Goal: Task Accomplishment & Management: Complete application form

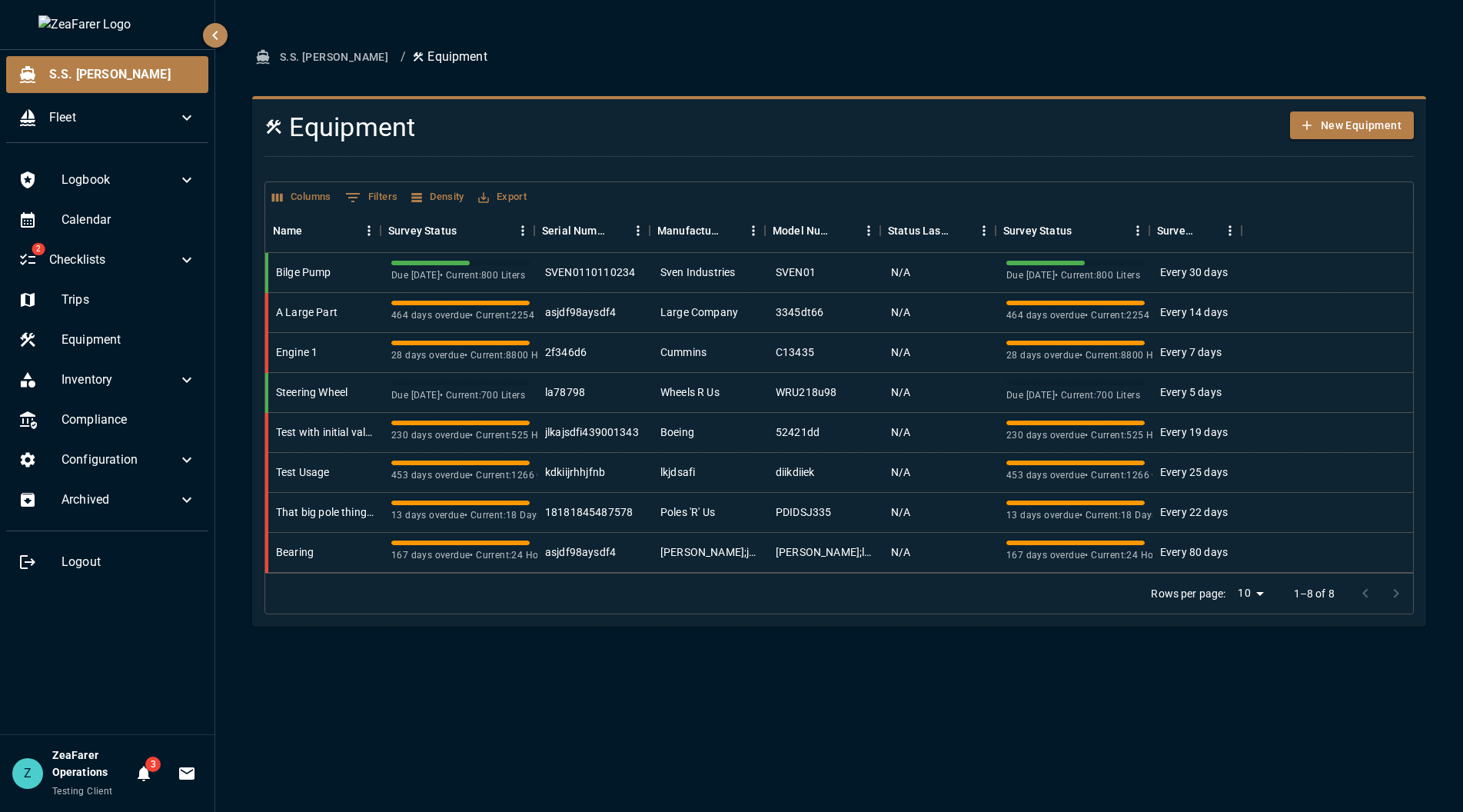
click at [798, 717] on div "S.S. [PERSON_NAME] / Equipment Equipment New Equipment Columns 0 Filters Densit…" at bounding box center [839, 406] width 1248 height 812
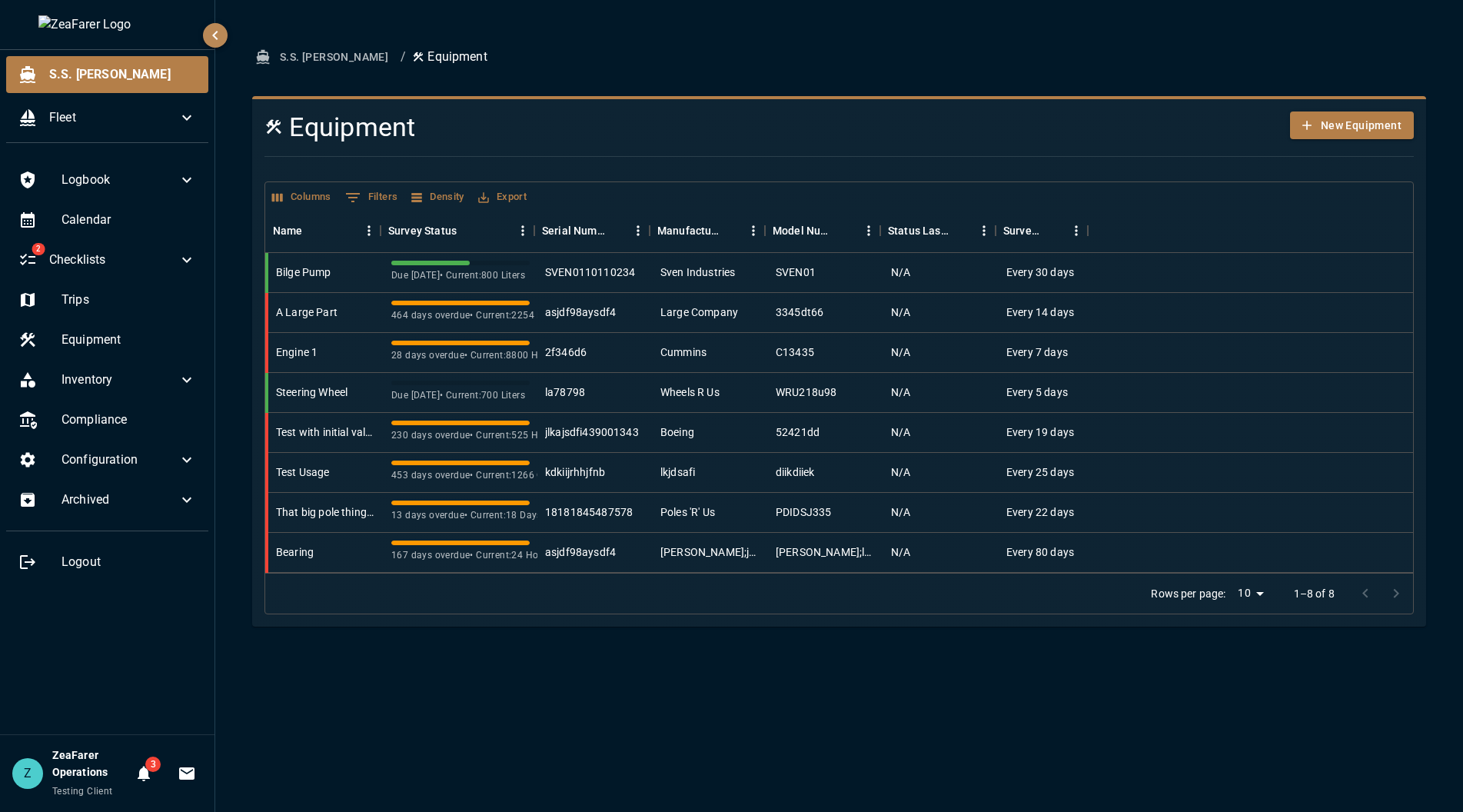
click at [627, 742] on div "S.S. [PERSON_NAME] / Equipment Equipment New Equipment Columns 0 Filters Densit…" at bounding box center [839, 406] width 1248 height 812
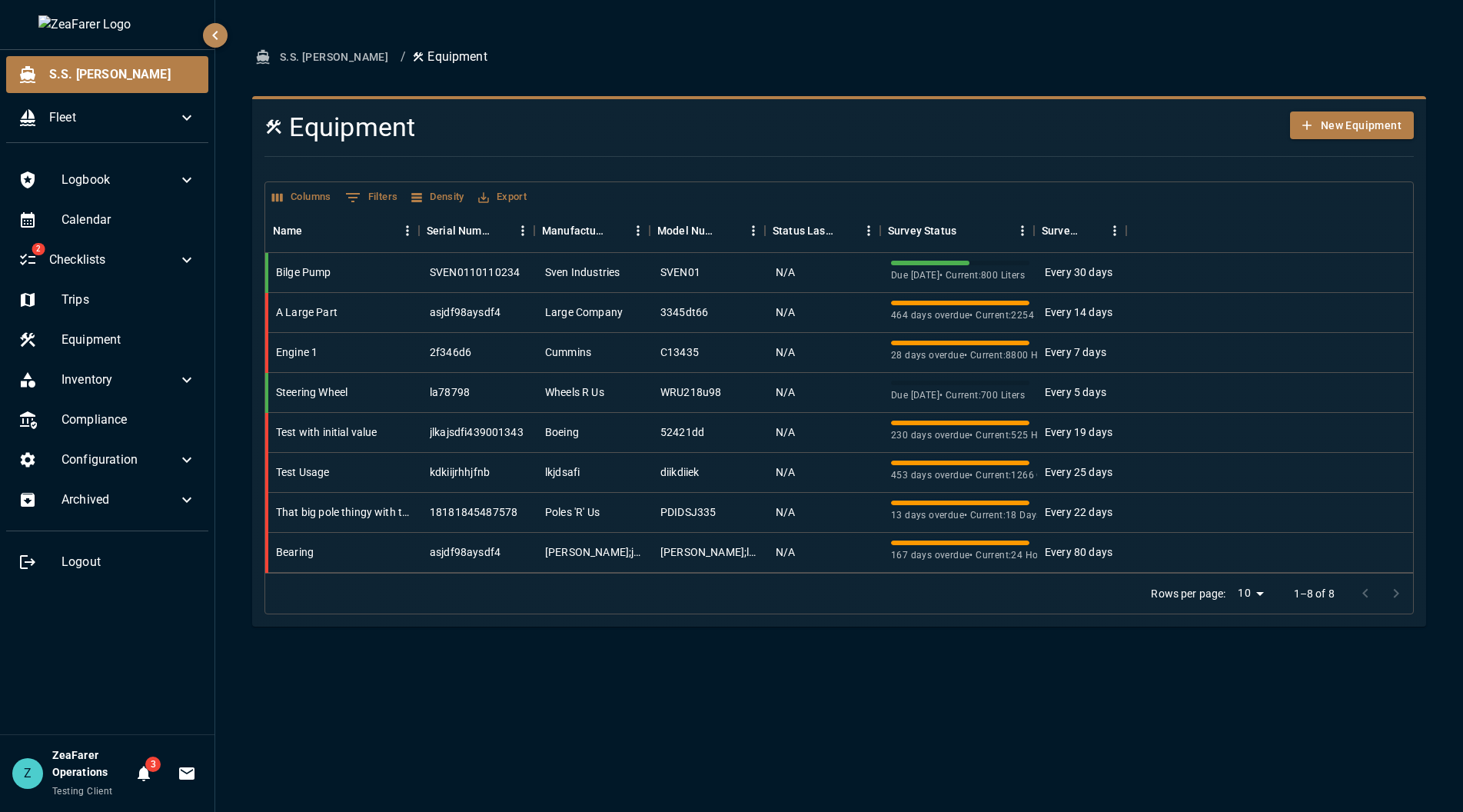
click at [866, 730] on div "S.S. [PERSON_NAME] / Equipment Equipment New Equipment Columns 0 Filters Densit…" at bounding box center [839, 406] width 1248 height 812
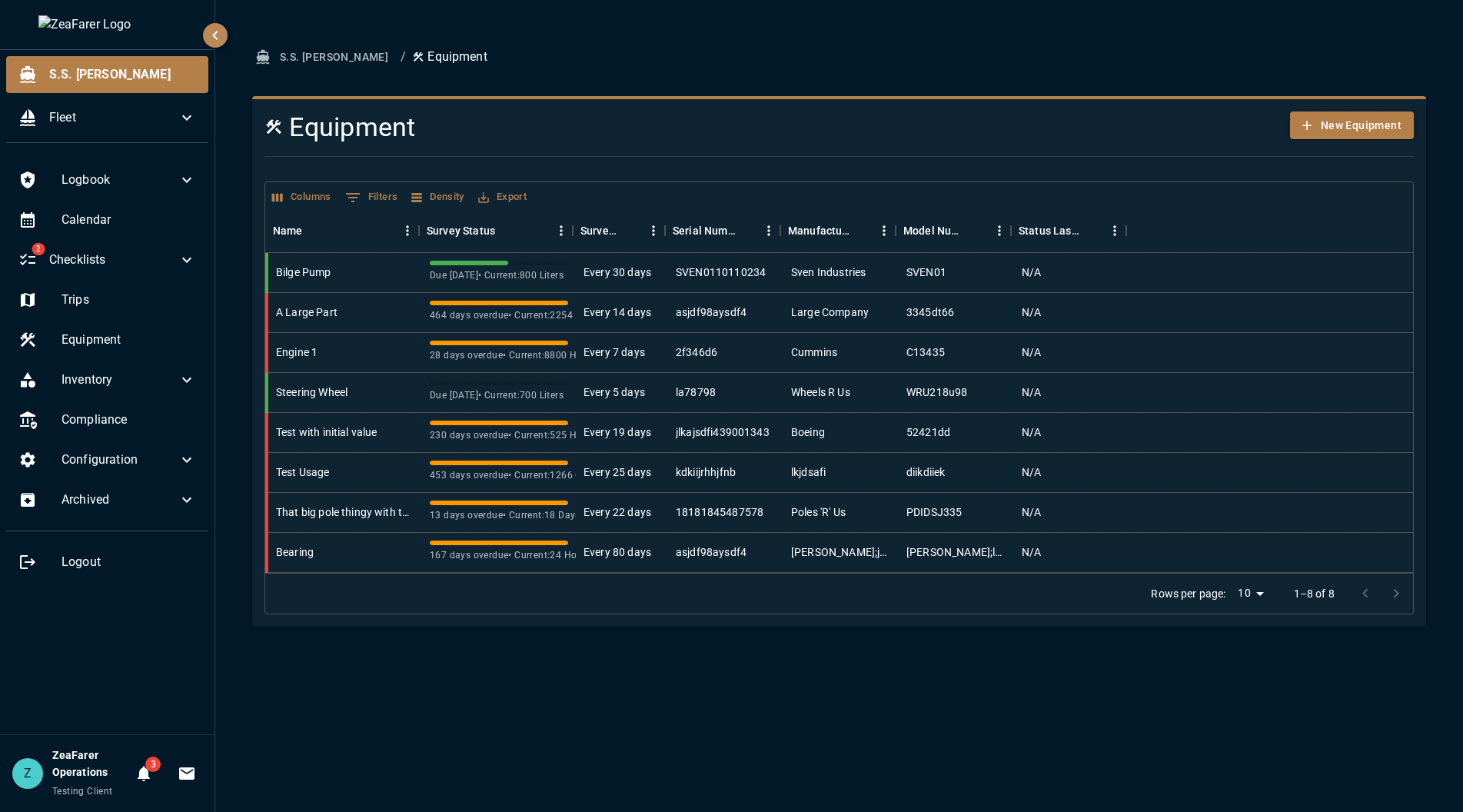
click at [779, 683] on div "S.S. [PERSON_NAME] / Equipment Equipment New Equipment Columns 0 Filters Densit…" at bounding box center [839, 406] width 1248 height 812
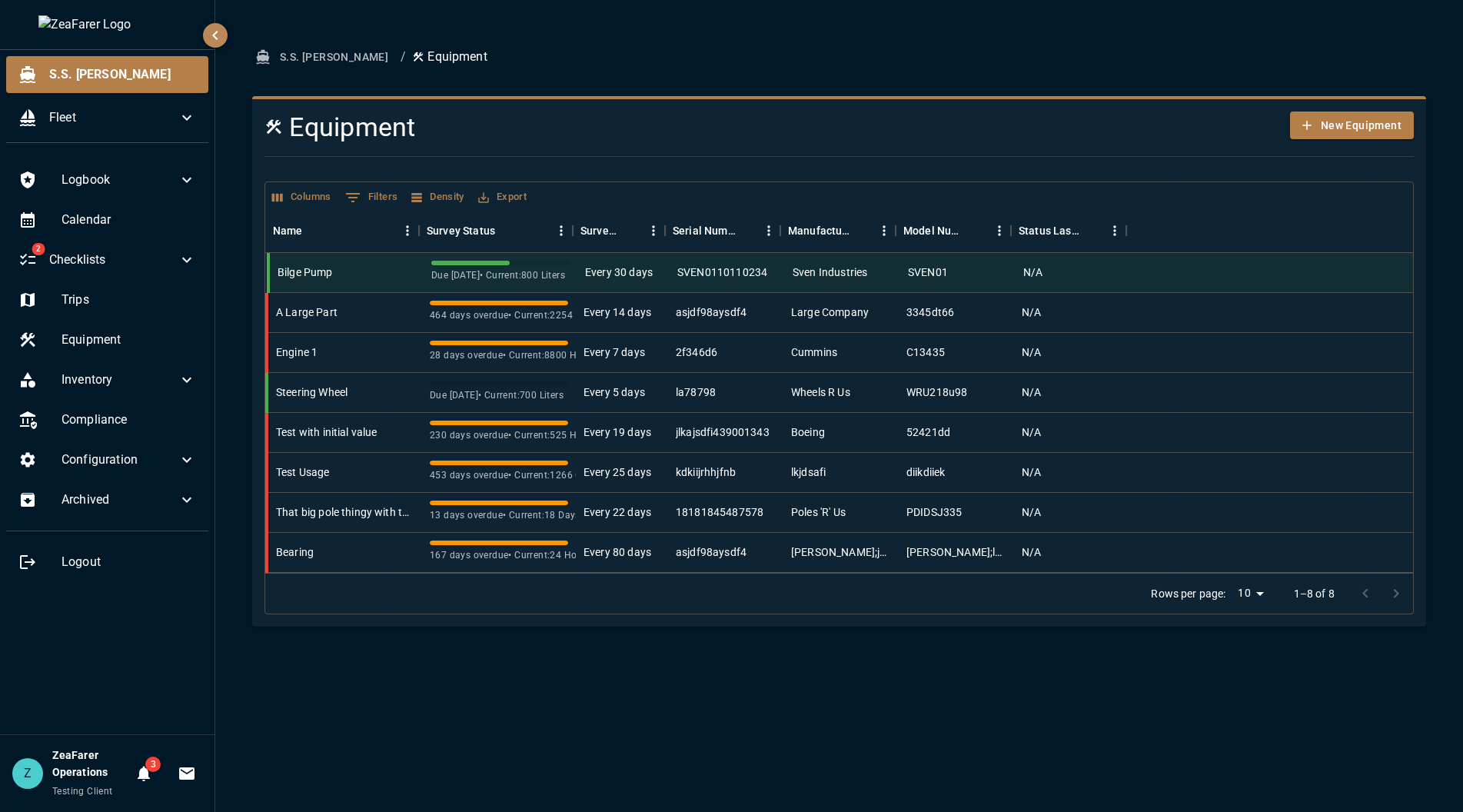
click at [1150, 278] on div at bounding box center [1274, 272] width 287 height 40
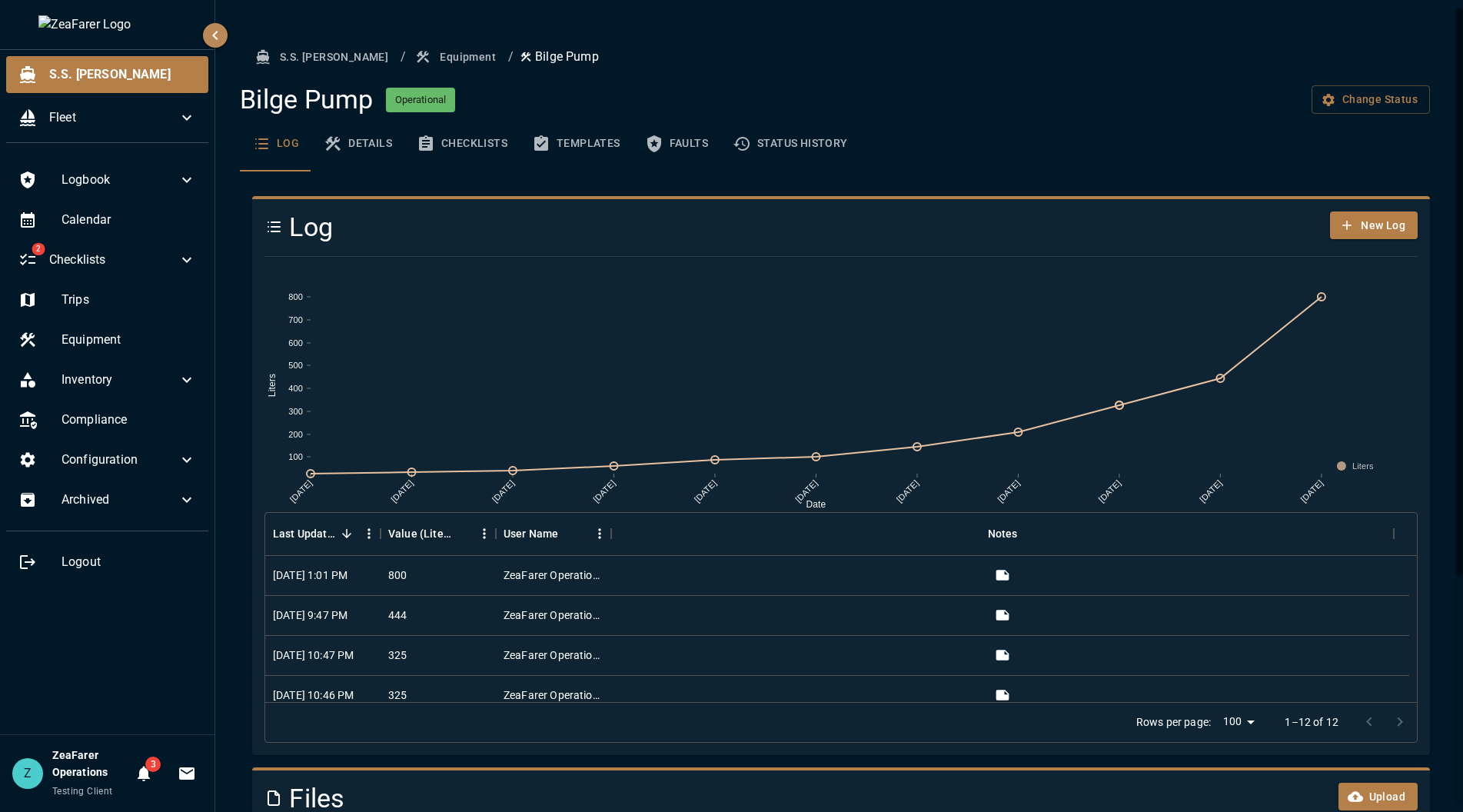
click at [1441, 489] on div "S.S. [PERSON_NAME] / Equipment / Bilge Pump Bilge Pump Operational Change Statu…" at bounding box center [841, 569] width 1251 height 1138
click at [412, 47] on button "Equipment" at bounding box center [457, 57] width 90 height 29
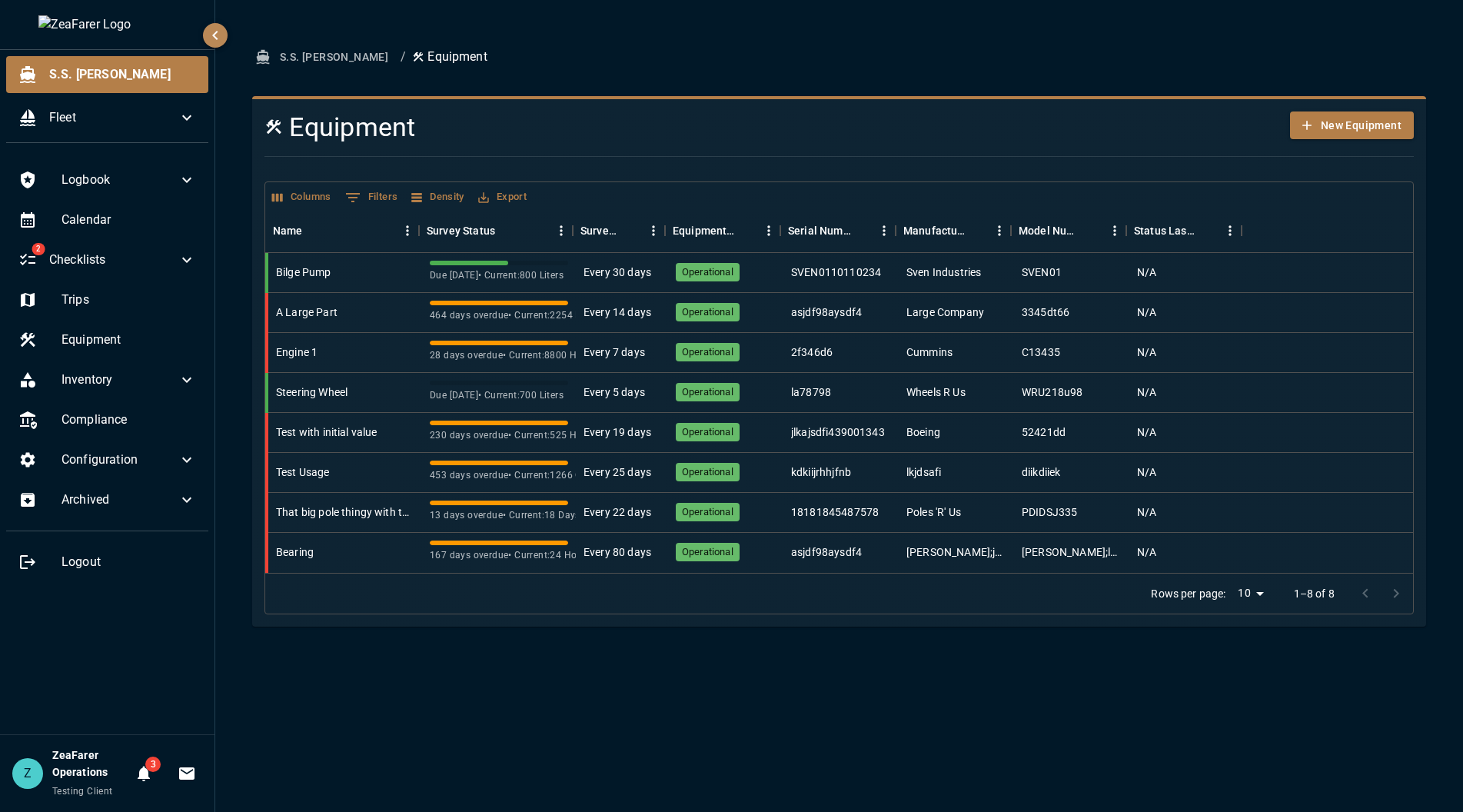
click at [660, 636] on div "S.S. [PERSON_NAME] / Equipment Equipment New Equipment Columns 0 Filters Densit…" at bounding box center [839, 406] width 1248 height 812
click at [612, 743] on div "S.S. [PERSON_NAME] / Equipment Equipment New Equipment Columns 0 Filters Densit…" at bounding box center [839, 406] width 1248 height 812
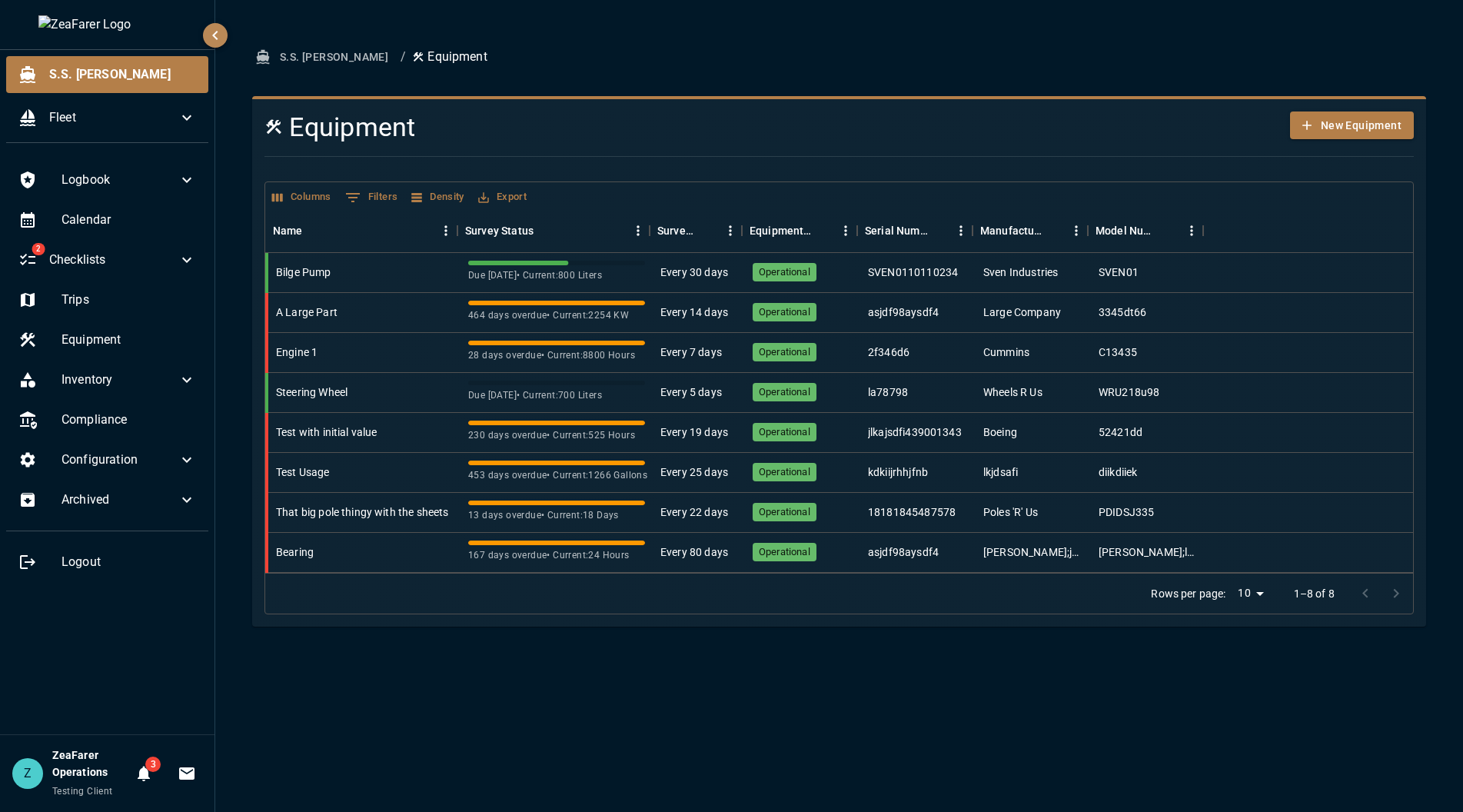
click at [730, 675] on div "S.S. [PERSON_NAME] / Equipment Equipment New Equipment Columns 0 Filters Densit…" at bounding box center [839, 406] width 1248 height 812
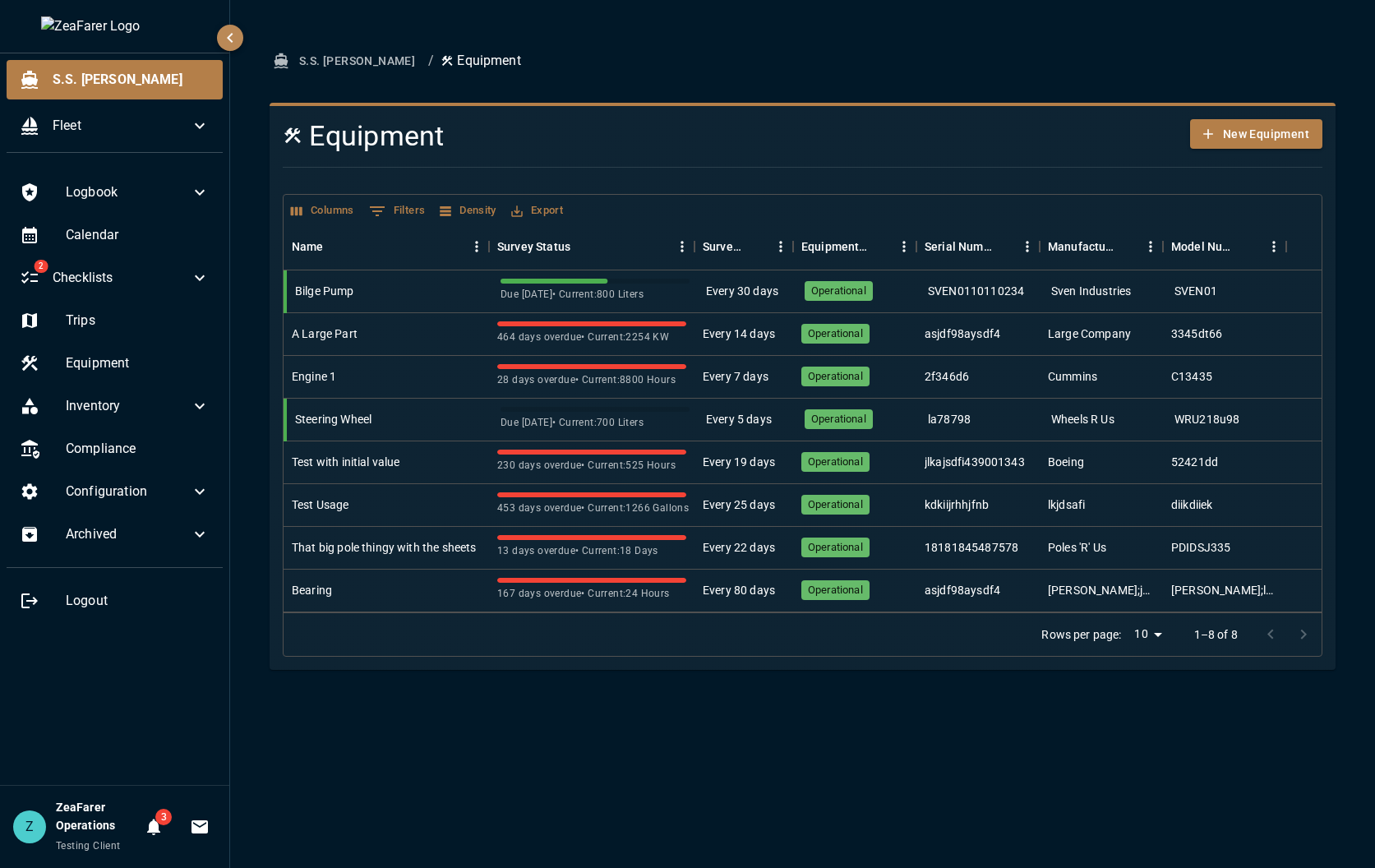
click at [841, 776] on div "S.S. [PERSON_NAME] / Equipment Equipment New Equipment Columns 0 Filters Densit…" at bounding box center [802, 434] width 1145 height 868
click at [371, 715] on div "S.S. [PERSON_NAME] / Equipment Equipment New Equipment Columns 0 Filters Densit…" at bounding box center [802, 434] width 1145 height 868
click at [633, 787] on div "S.S. [PERSON_NAME] / Equipment Equipment New Equipment Columns 0 Filters Densit…" at bounding box center [802, 434] width 1145 height 868
click at [564, 703] on div "S.S. [PERSON_NAME] / Equipment Equipment New Equipment Columns 0 Filters Densit…" at bounding box center [802, 434] width 1145 height 868
click at [853, 811] on div "S.S. [PERSON_NAME] / Equipment Equipment New Equipment Columns 0 Filters Densit…" at bounding box center [802, 434] width 1145 height 868
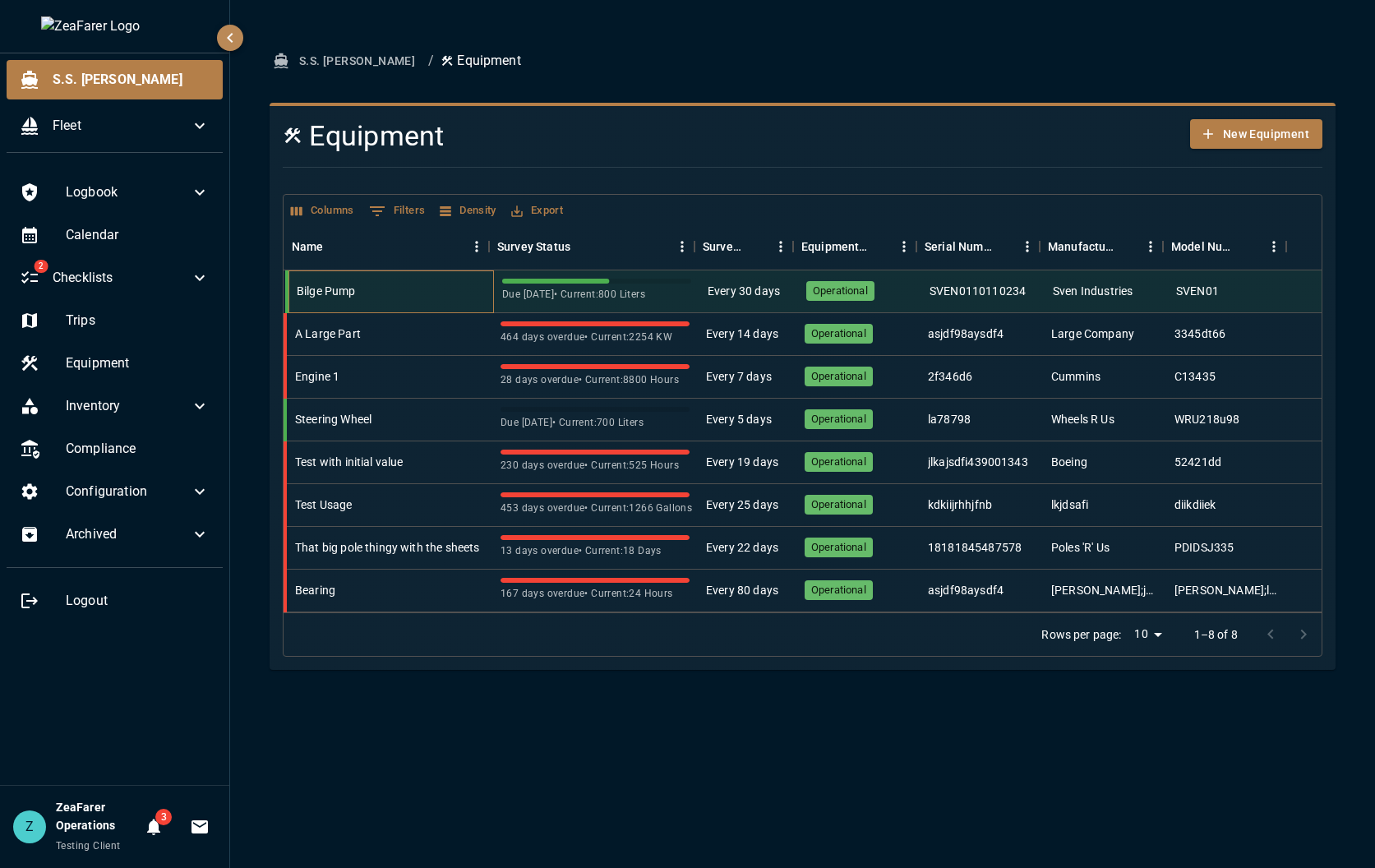
click at [403, 296] on div "Bilge Pump" at bounding box center [391, 291] width 205 height 42
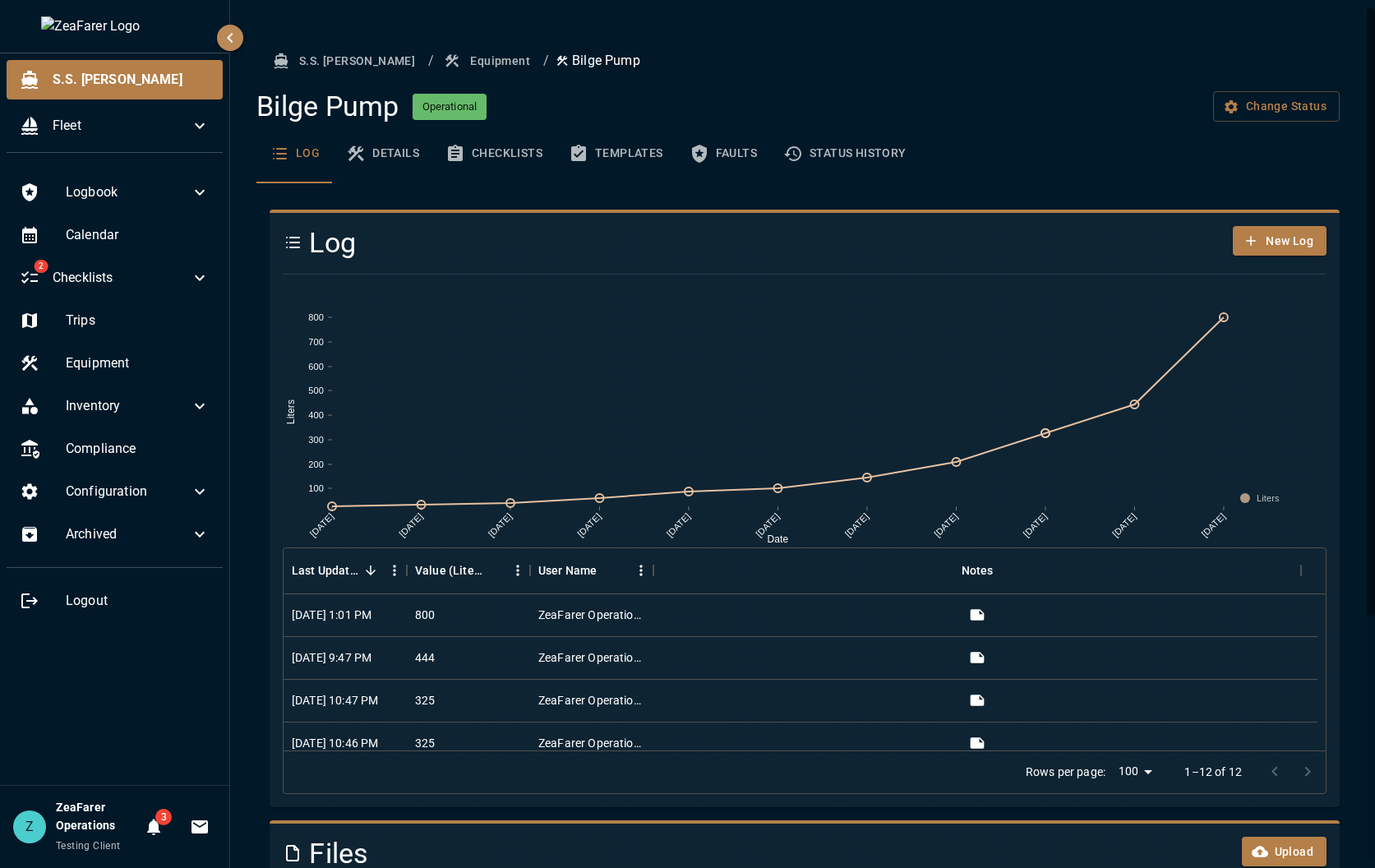
click at [444, 64] on button "Equipment" at bounding box center [489, 61] width 96 height 31
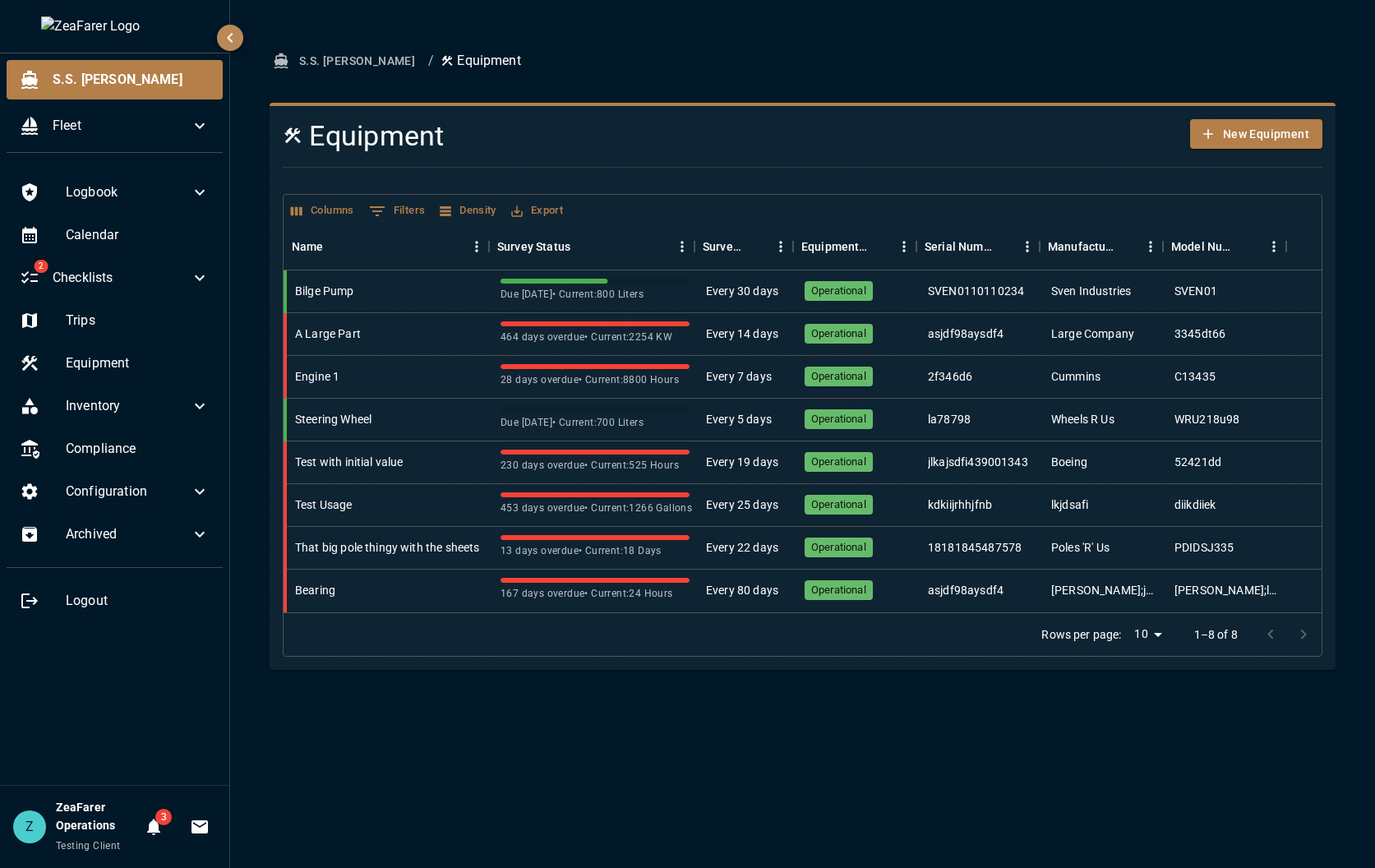
click at [529, 747] on div "S.S. [PERSON_NAME] / Equipment Equipment New Equipment Columns 0 Filters Densit…" at bounding box center [802, 434] width 1145 height 868
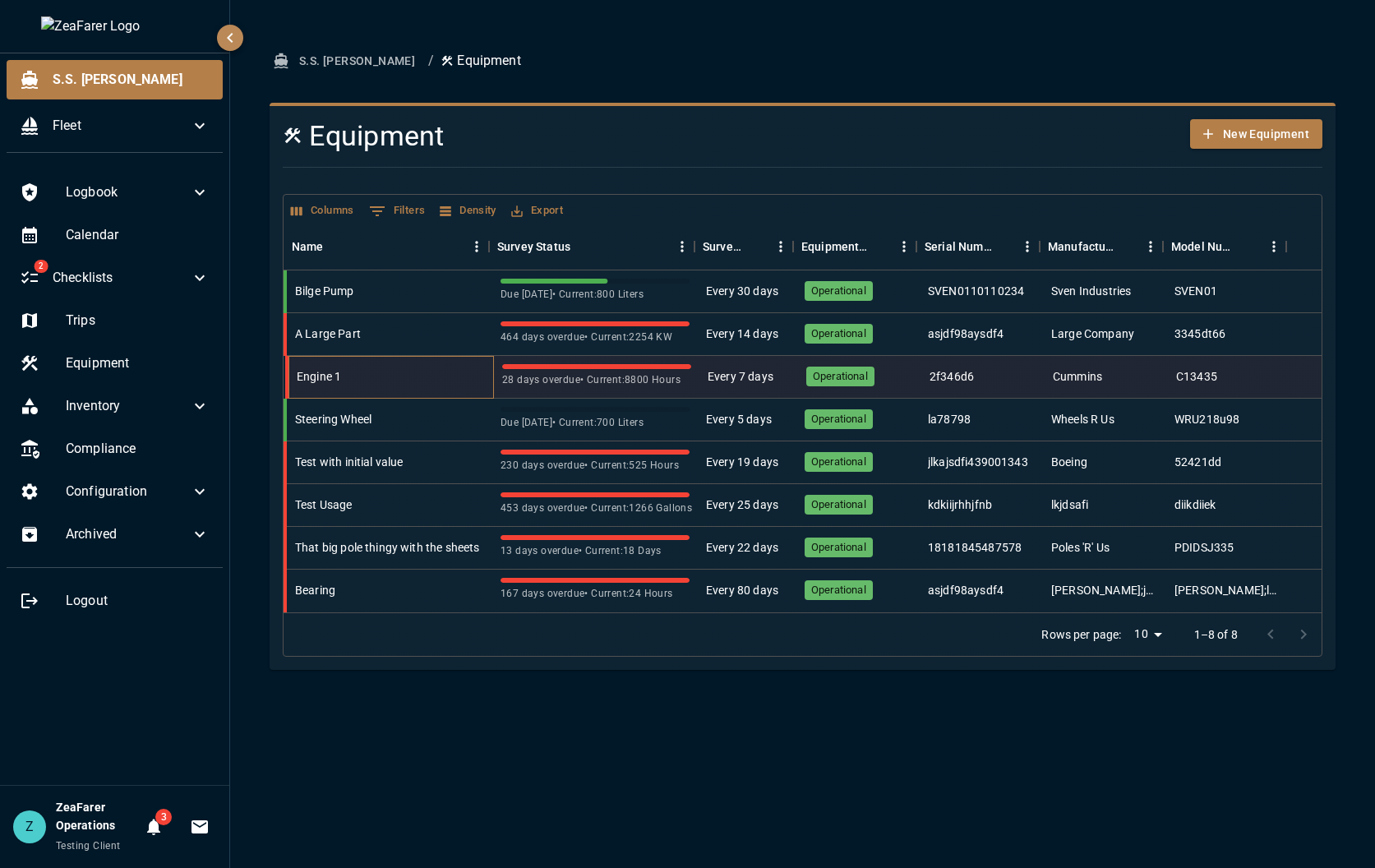
click at [488, 380] on div "Engine 1" at bounding box center [391, 377] width 205 height 42
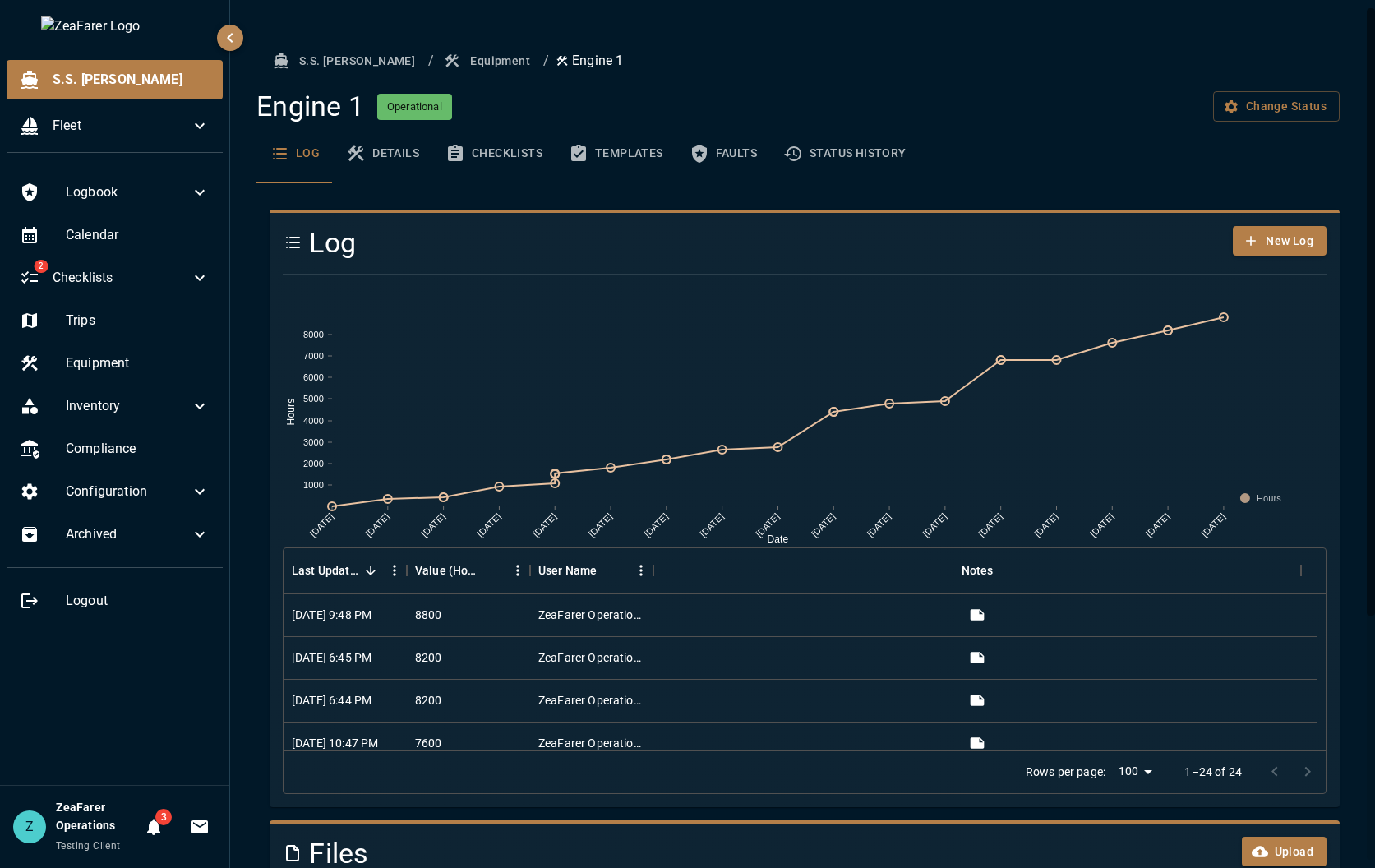
click at [1296, 167] on div "Log Details Checklists Templates Faults Status History" at bounding box center [797, 153] width 1083 height 59
click at [924, 165] on div "Log Details Checklists Templates Faults Status History" at bounding box center [797, 153] width 1083 height 59
click at [441, 57] on button "Equipment" at bounding box center [489, 61] width 96 height 31
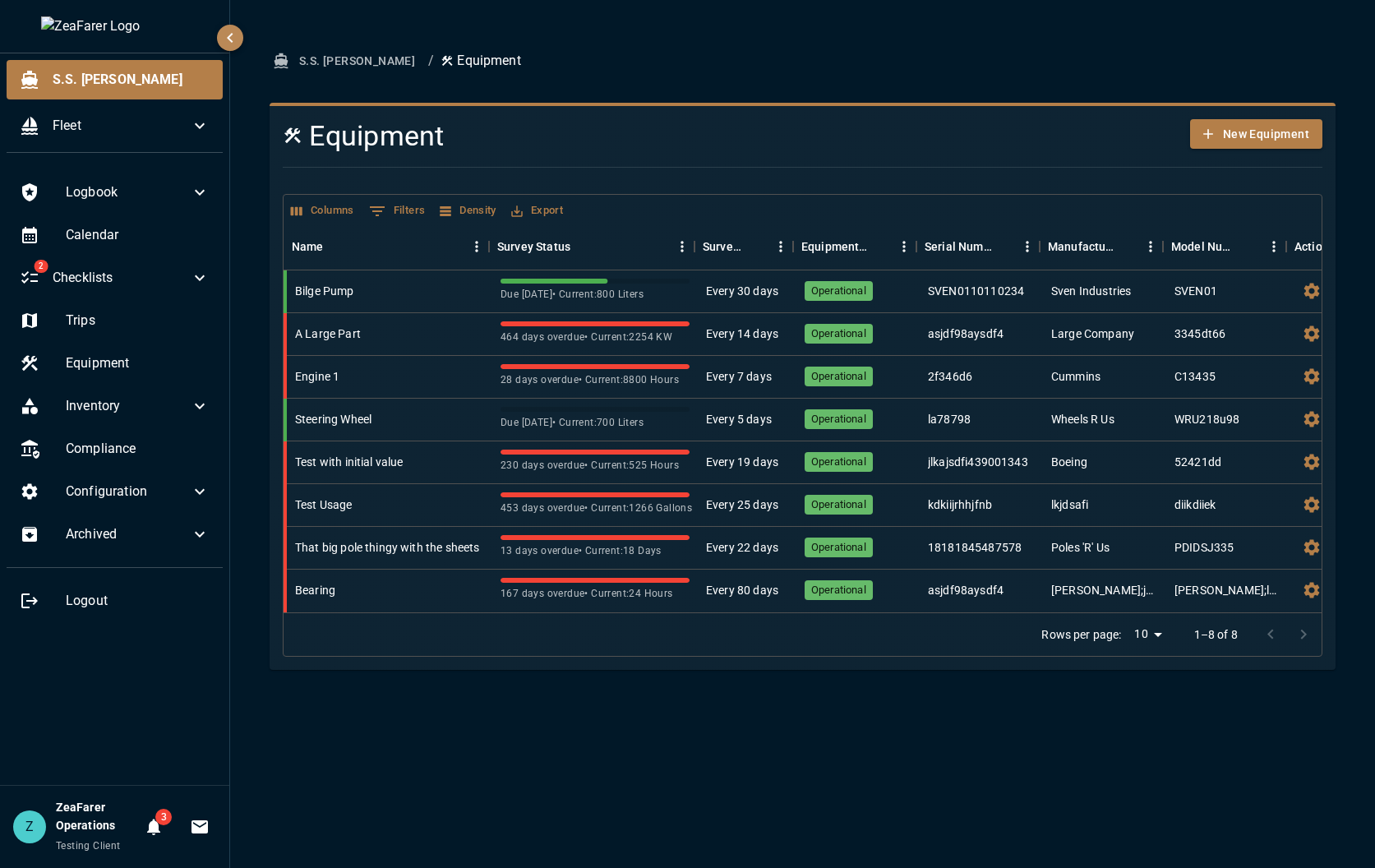
scroll to position [0, 50]
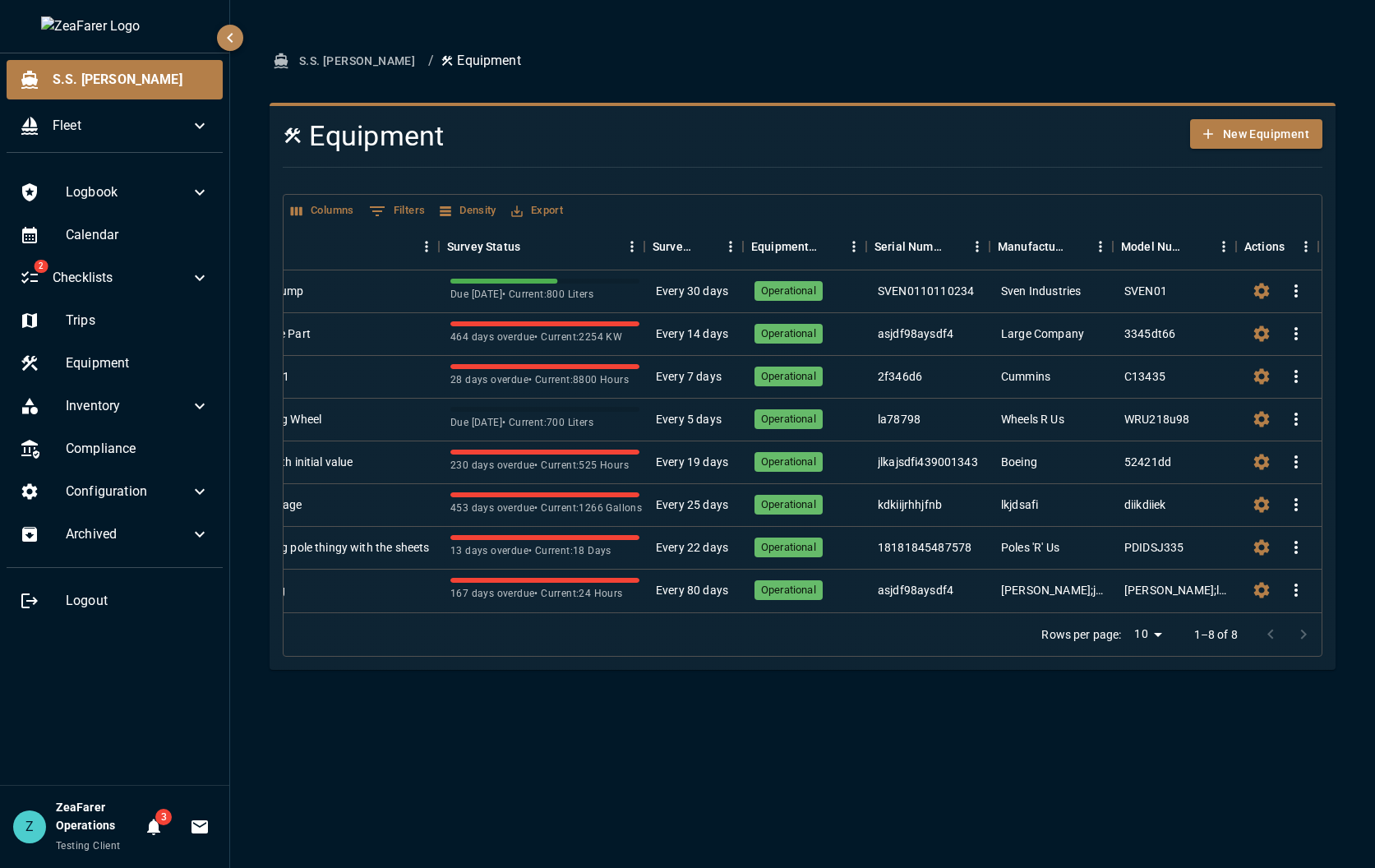
click at [881, 737] on div "S.S. [PERSON_NAME] / Equipment Equipment New Equipment Columns 0 Filters Densit…" at bounding box center [802, 434] width 1145 height 868
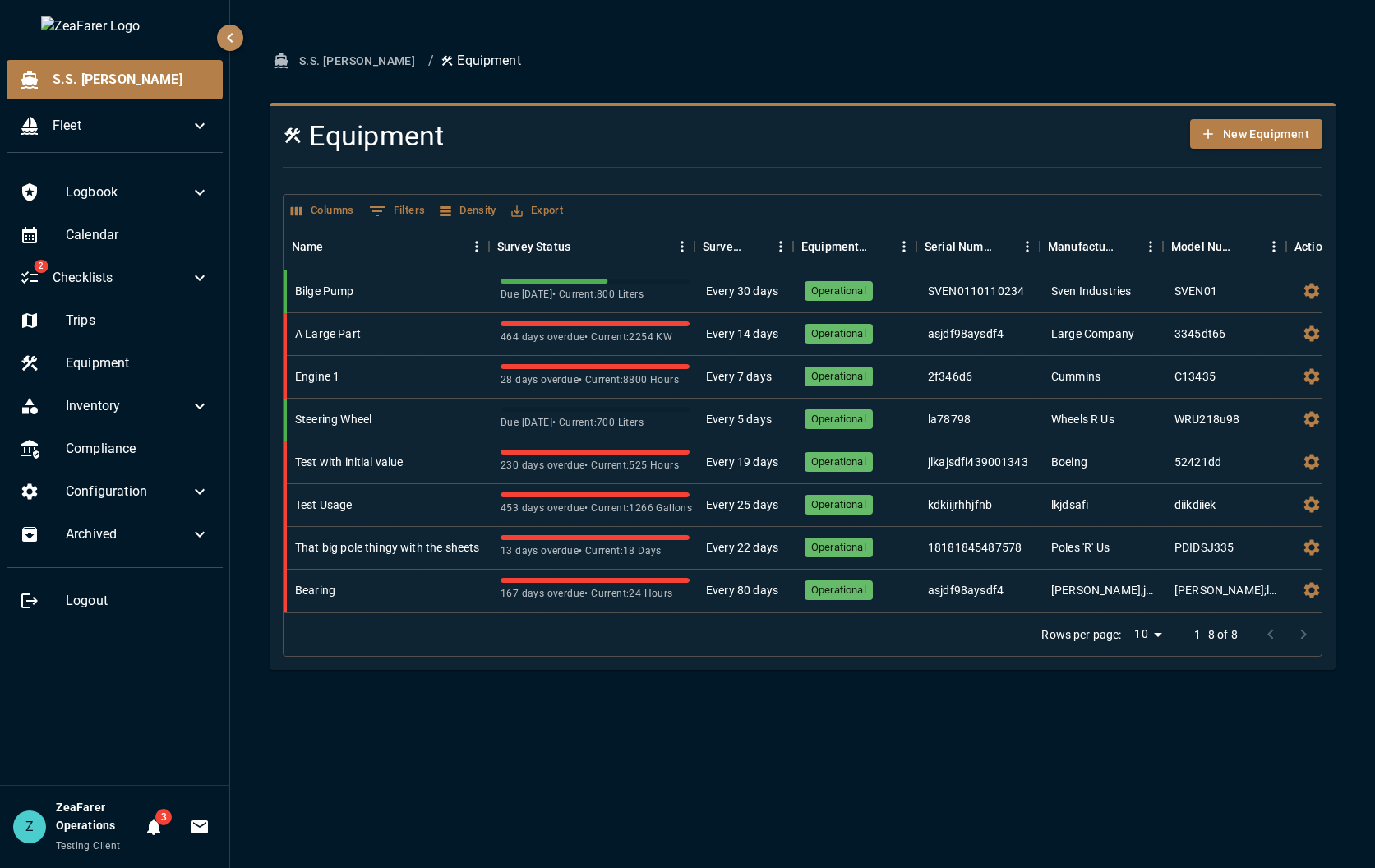
click at [604, 62] on ol "S.S. [PERSON_NAME] / Equipment" at bounding box center [802, 61] width 1066 height 31
click at [579, 62] on ol "S.S. [PERSON_NAME] / Equipment" at bounding box center [802, 61] width 1066 height 31
click at [817, 698] on div "S.S. [PERSON_NAME] / Equipment Equipment New Equipment Columns 0 Filters Densit…" at bounding box center [802, 434] width 1145 height 868
click at [726, 170] on div at bounding box center [796, 167] width 1052 height 27
click at [710, 713] on div "S.S. [PERSON_NAME] / Equipment Equipment New Equipment Columns 0 Filters Densit…" at bounding box center [802, 434] width 1145 height 868
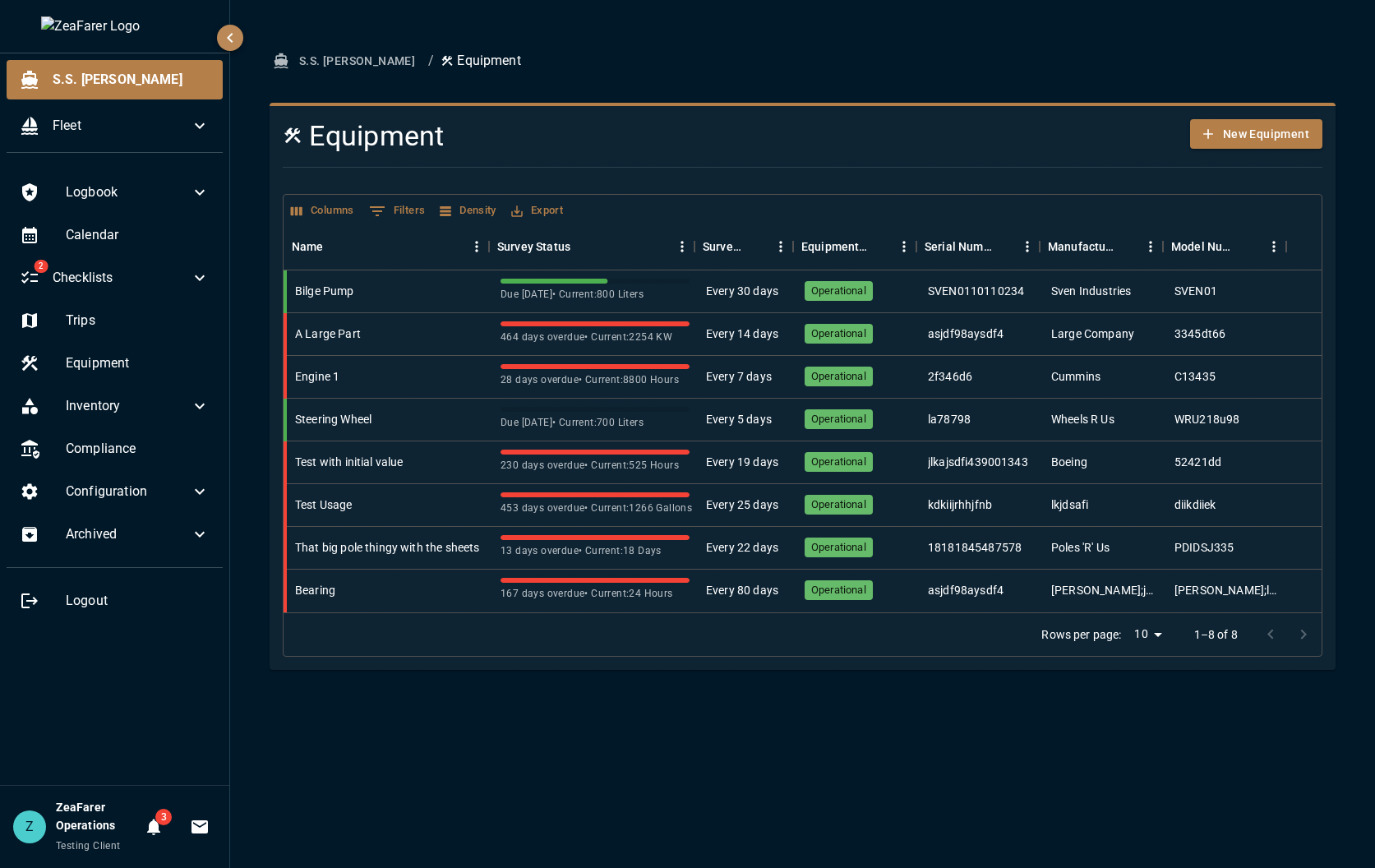
click at [467, 768] on div "S.S. [PERSON_NAME] / Equipment Equipment New Equipment Columns 0 Filters Densit…" at bounding box center [802, 434] width 1145 height 868
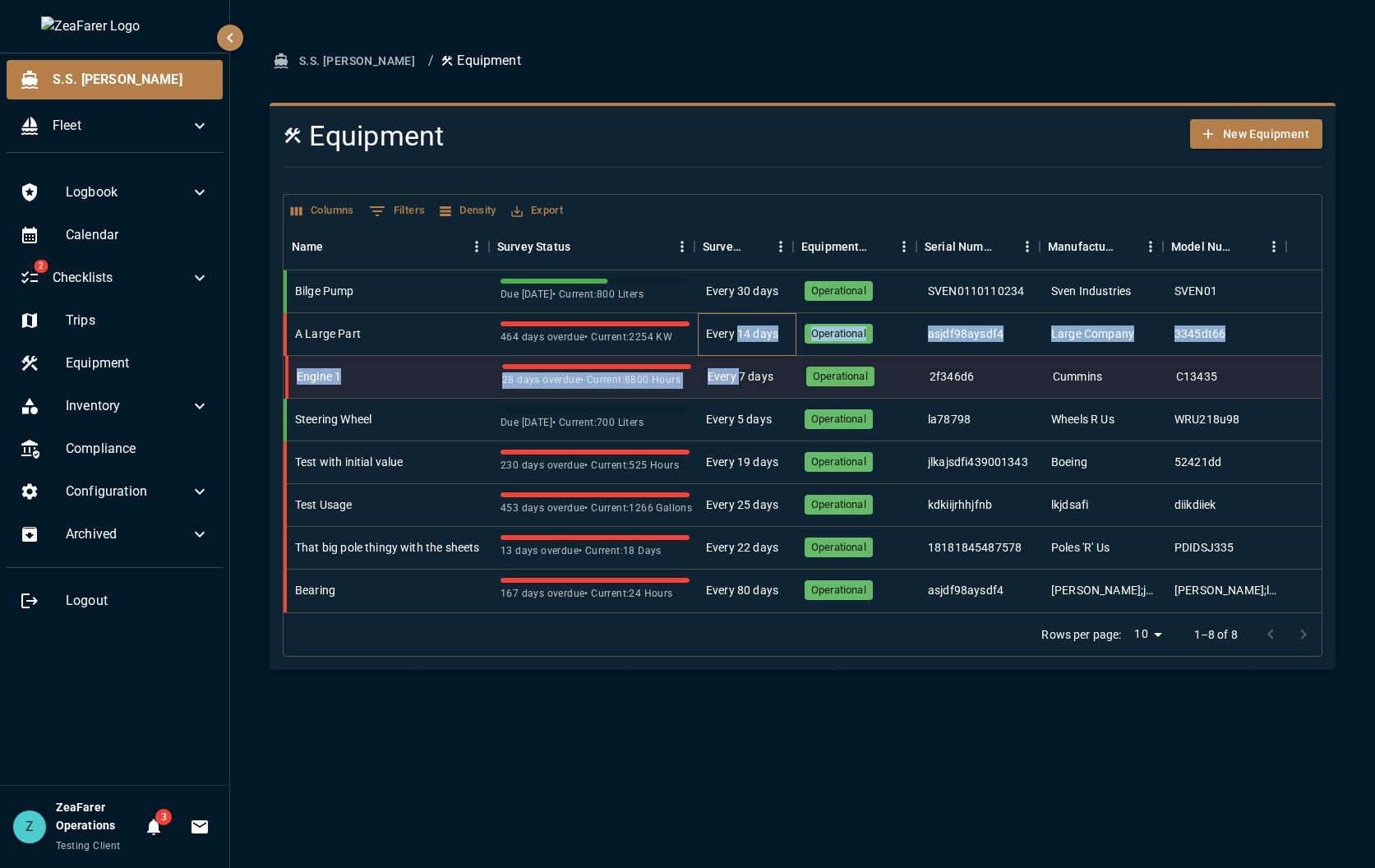
click at [737, 359] on div "Bilge Pump Due [DATE] • Current: 800 Liters Every 30 days Operational SVEN01101…" at bounding box center [804, 441] width 1041 height 342
click at [399, 369] on div "Engine 1" at bounding box center [391, 377] width 205 height 42
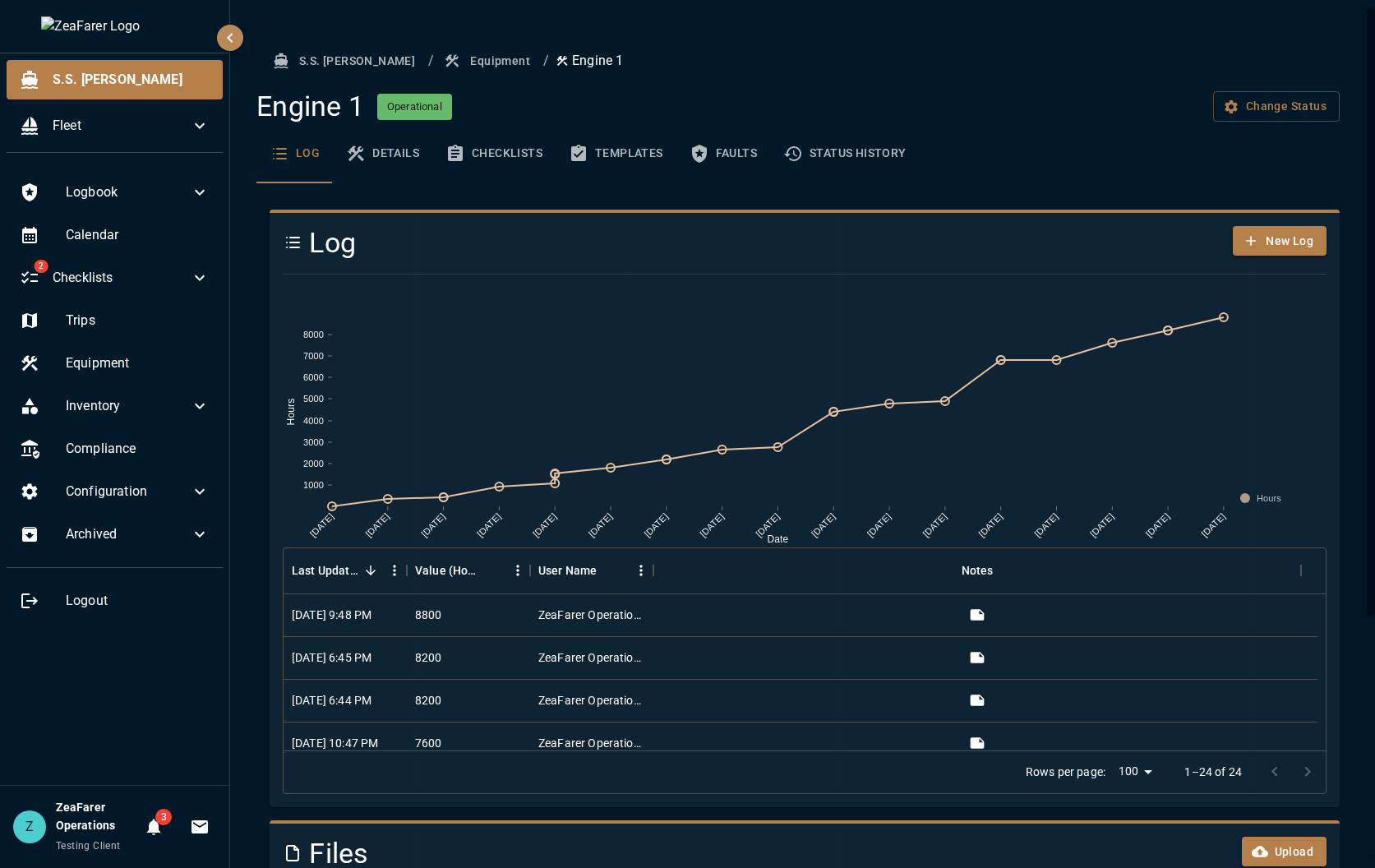
click at [872, 76] on ol "S.S. [PERSON_NAME] / Equipment / Engine 1" at bounding box center [804, 61] width 1070 height 31
click at [441, 74] on button "Equipment" at bounding box center [489, 61] width 96 height 31
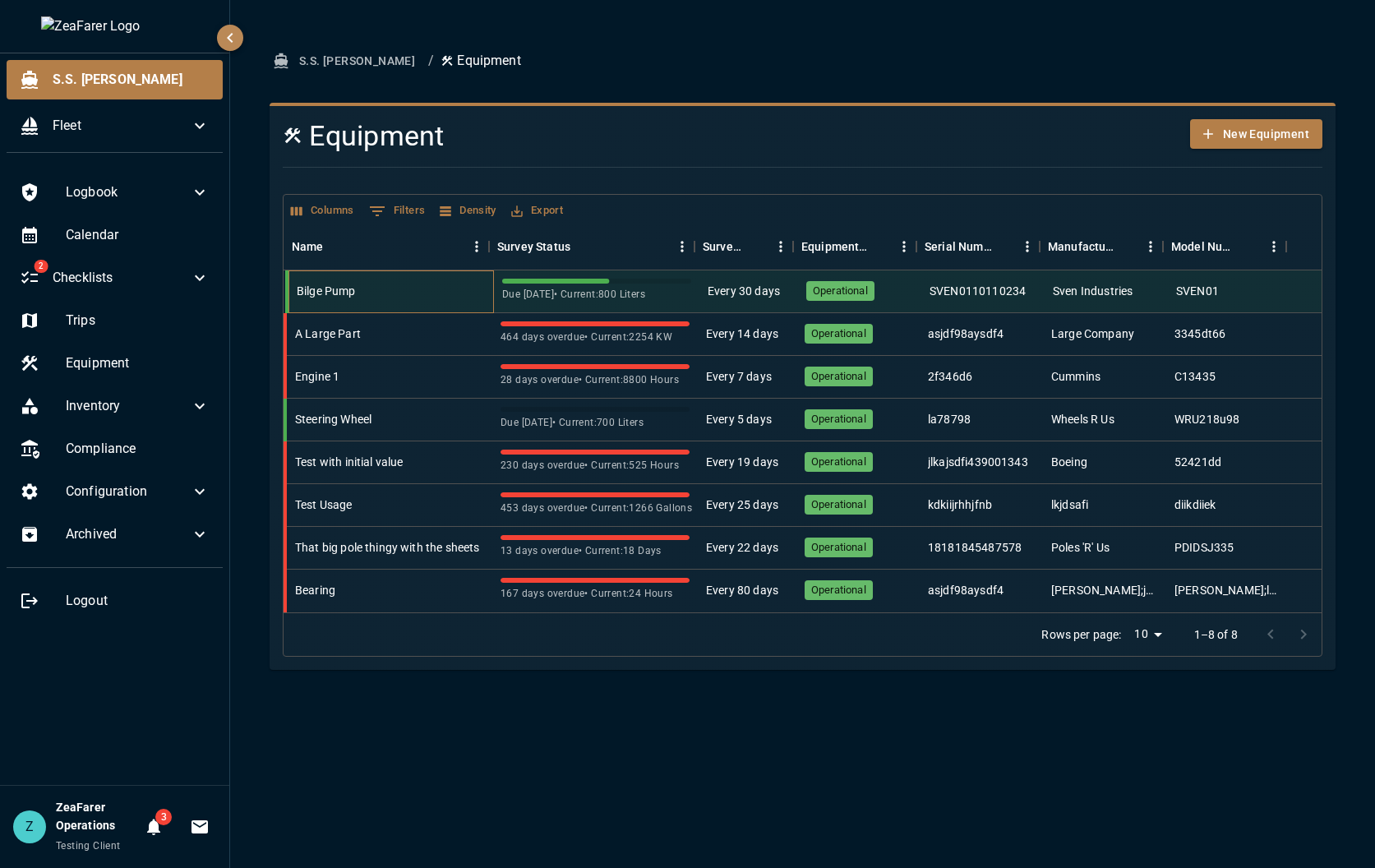
click at [389, 303] on div "Bilge Pump" at bounding box center [391, 291] width 205 height 42
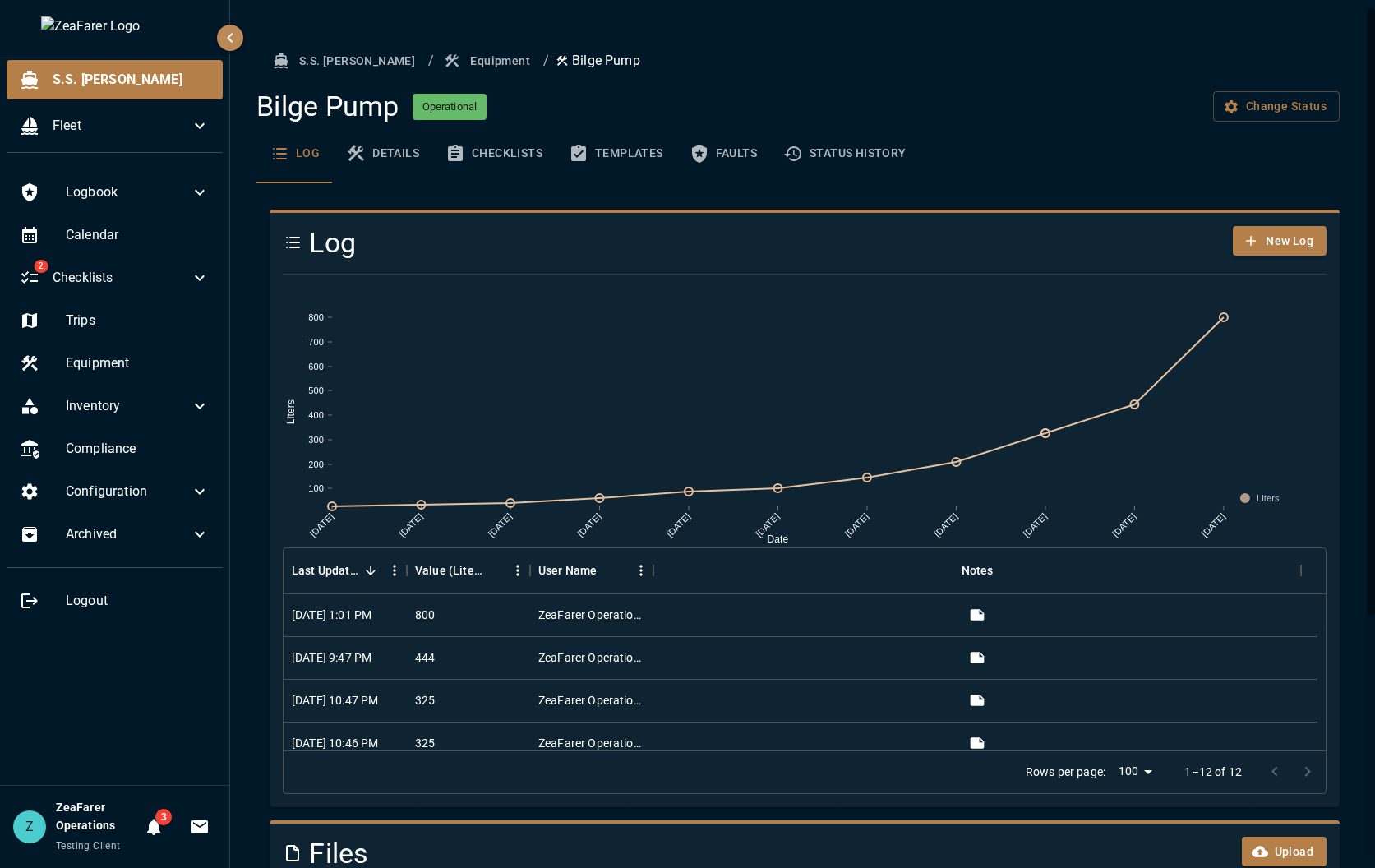
click at [907, 84] on div "S.S. [PERSON_NAME] / Equipment / Bilge Pump Bilge Pump Operational Change Statu…" at bounding box center [804, 608] width 1109 height 1124
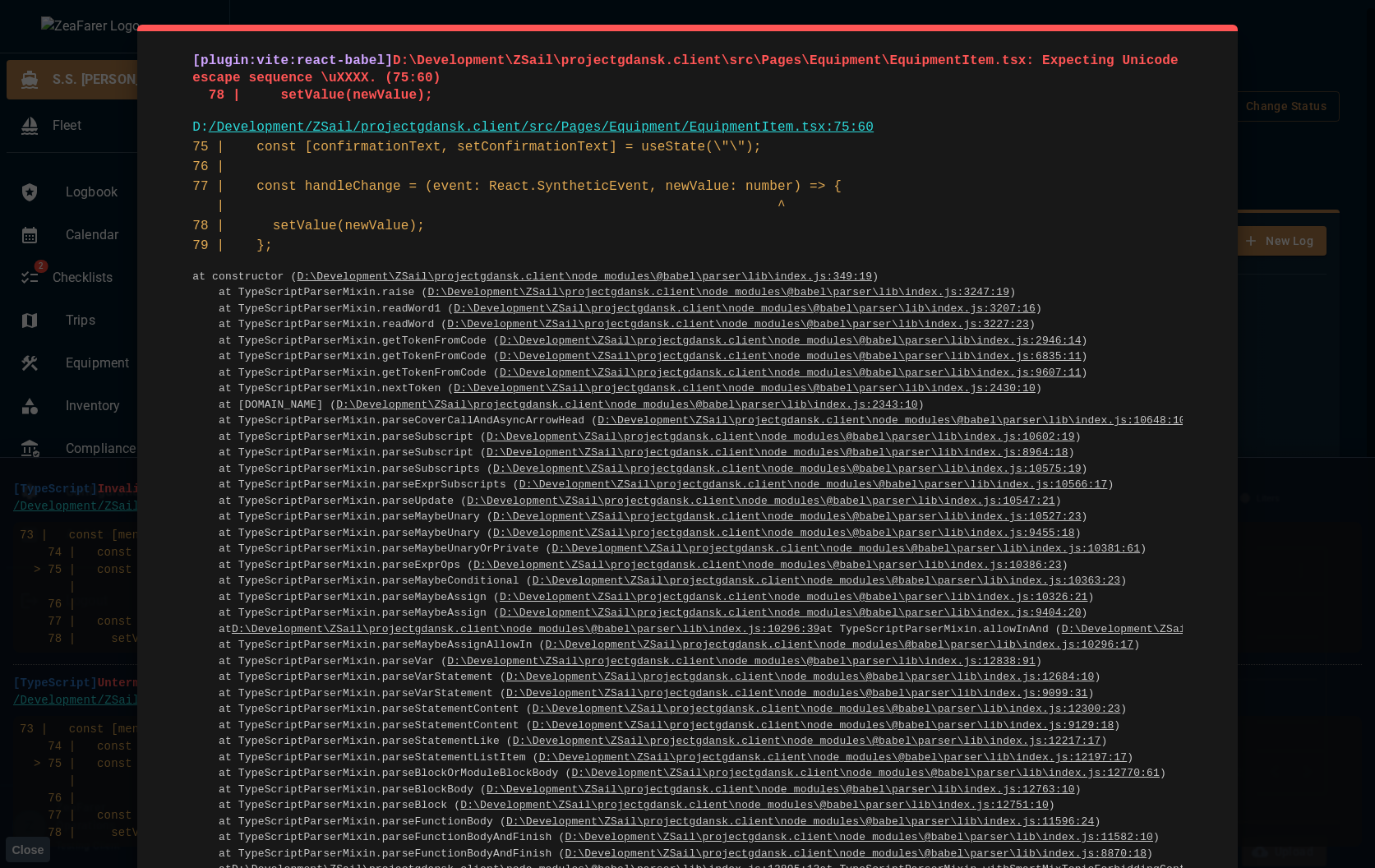
drag, startPoint x: 287, startPoint y: 248, endPoint x: 180, endPoint y: 54, distance: 221.6
click at [180, 54] on div "[plugin:vite:react-babel] D:\Development\ZSail\projectgdansk.client\src\Pages\E…" at bounding box center [687, 573] width 1100 height 1096
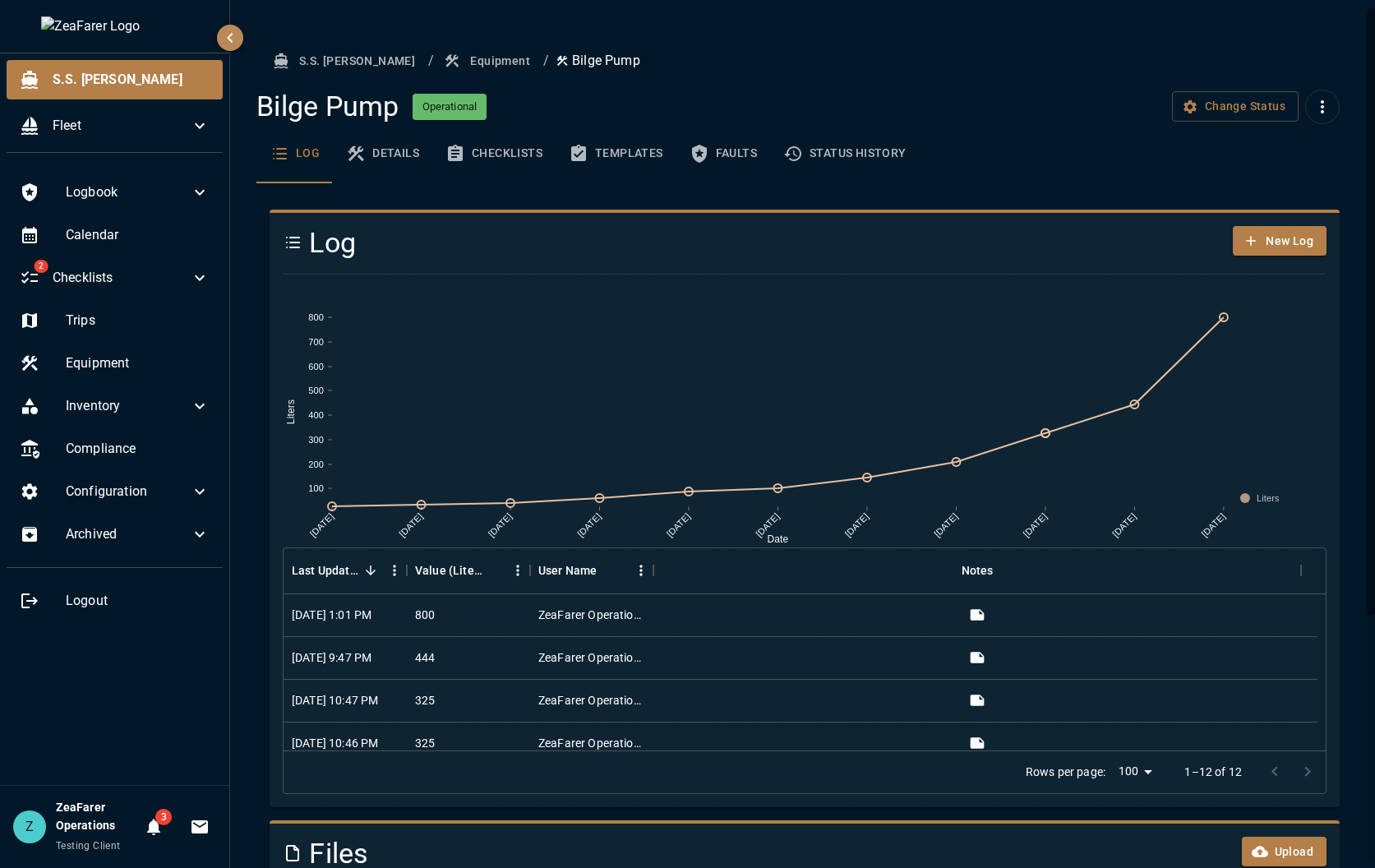
click at [1318, 109] on button "More actions" at bounding box center [1323, 107] width 35 height 35
click at [1283, 150] on span "Delete Equipment" at bounding box center [1260, 145] width 104 height 20
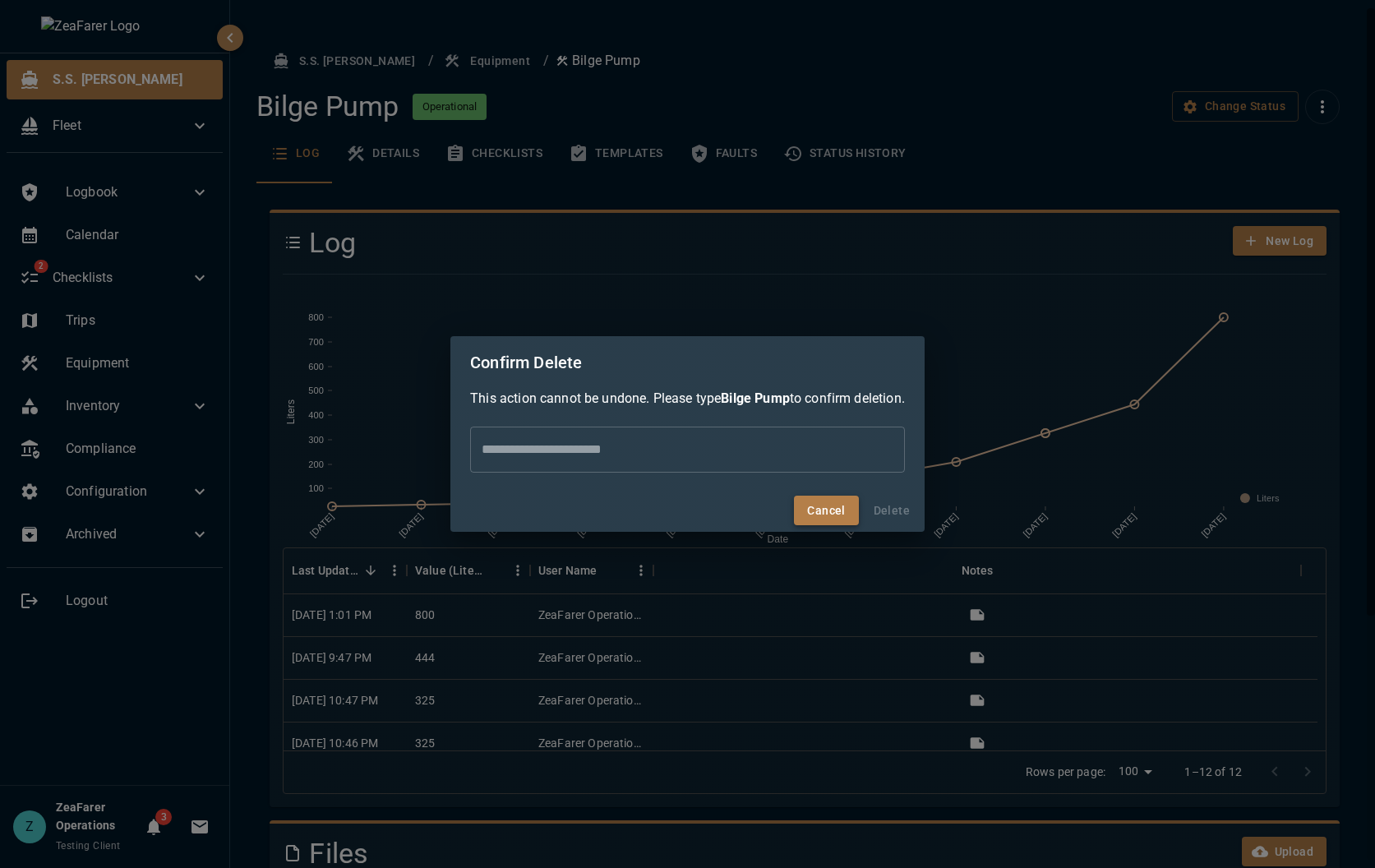
click at [853, 510] on button "Cancel" at bounding box center [825, 510] width 64 height 31
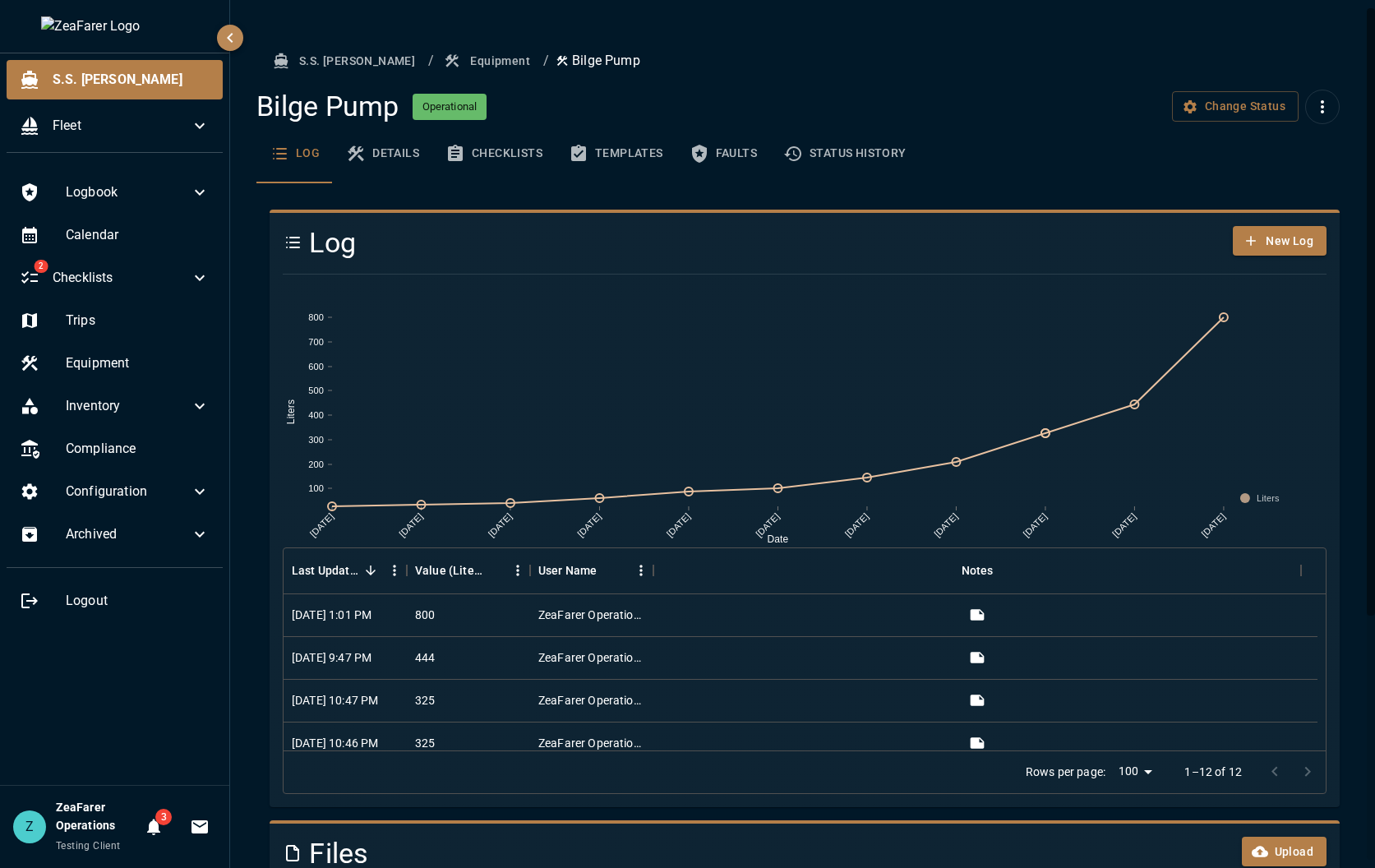
click at [452, 72] on div "S.S. [PERSON_NAME] / Equipment / Bilge Pump Bilge Pump Operational Change Statu…" at bounding box center [804, 608] width 1109 height 1124
click at [448, 61] on button "Equipment" at bounding box center [489, 61] width 96 height 31
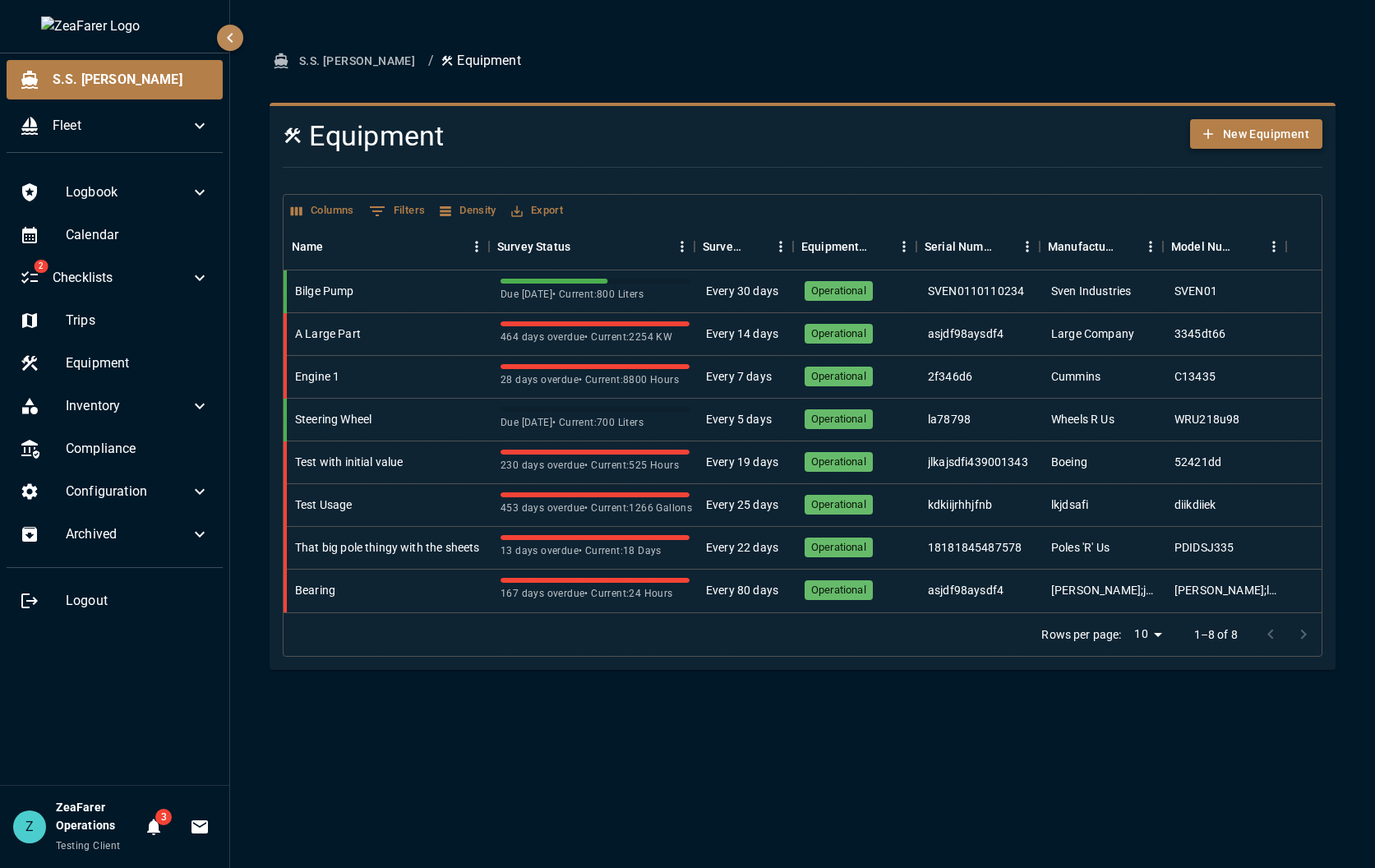
click at [1319, 138] on button "New Equipment" at bounding box center [1255, 134] width 132 height 31
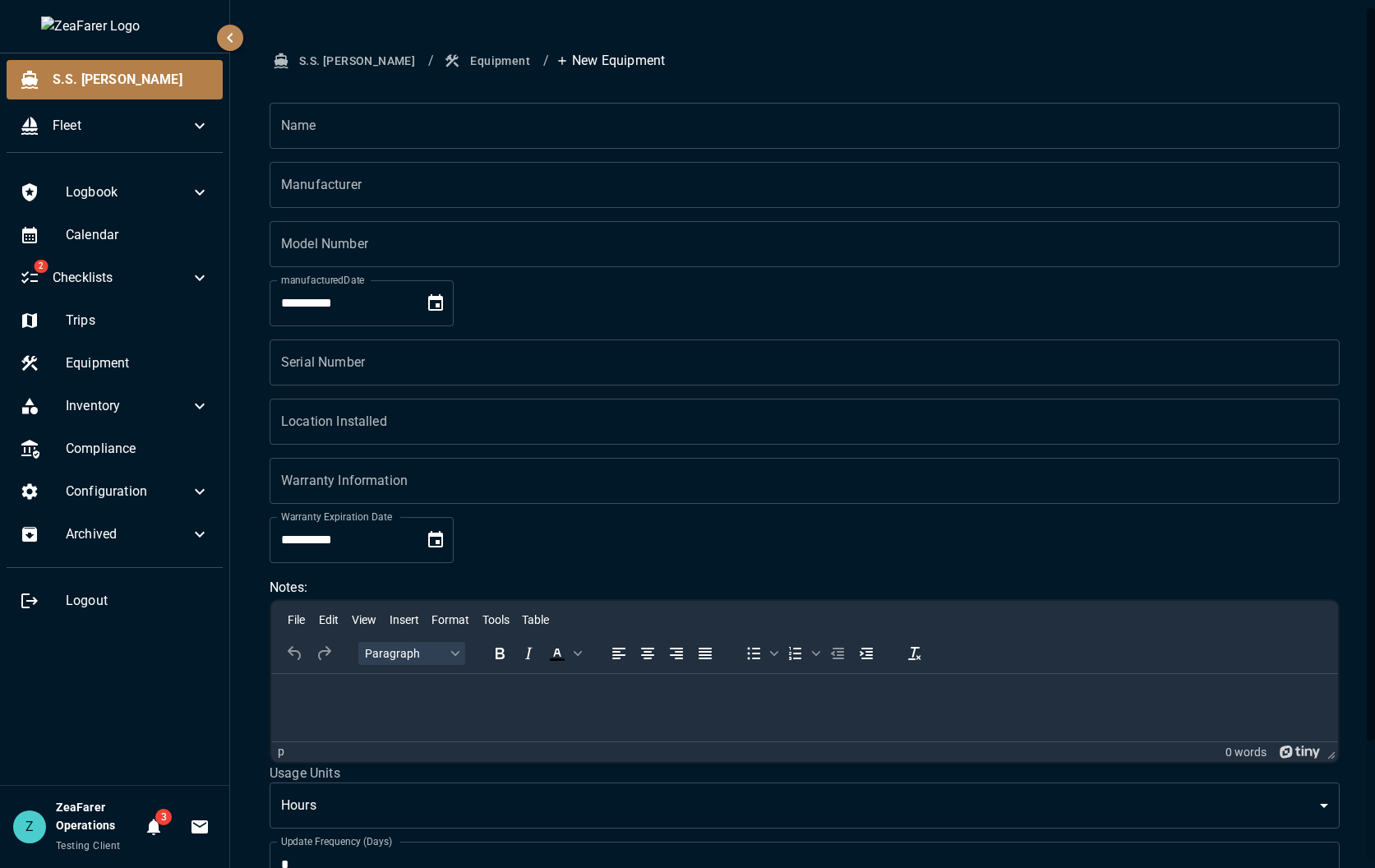
click at [463, 131] on input "Name" at bounding box center [804, 126] width 1070 height 46
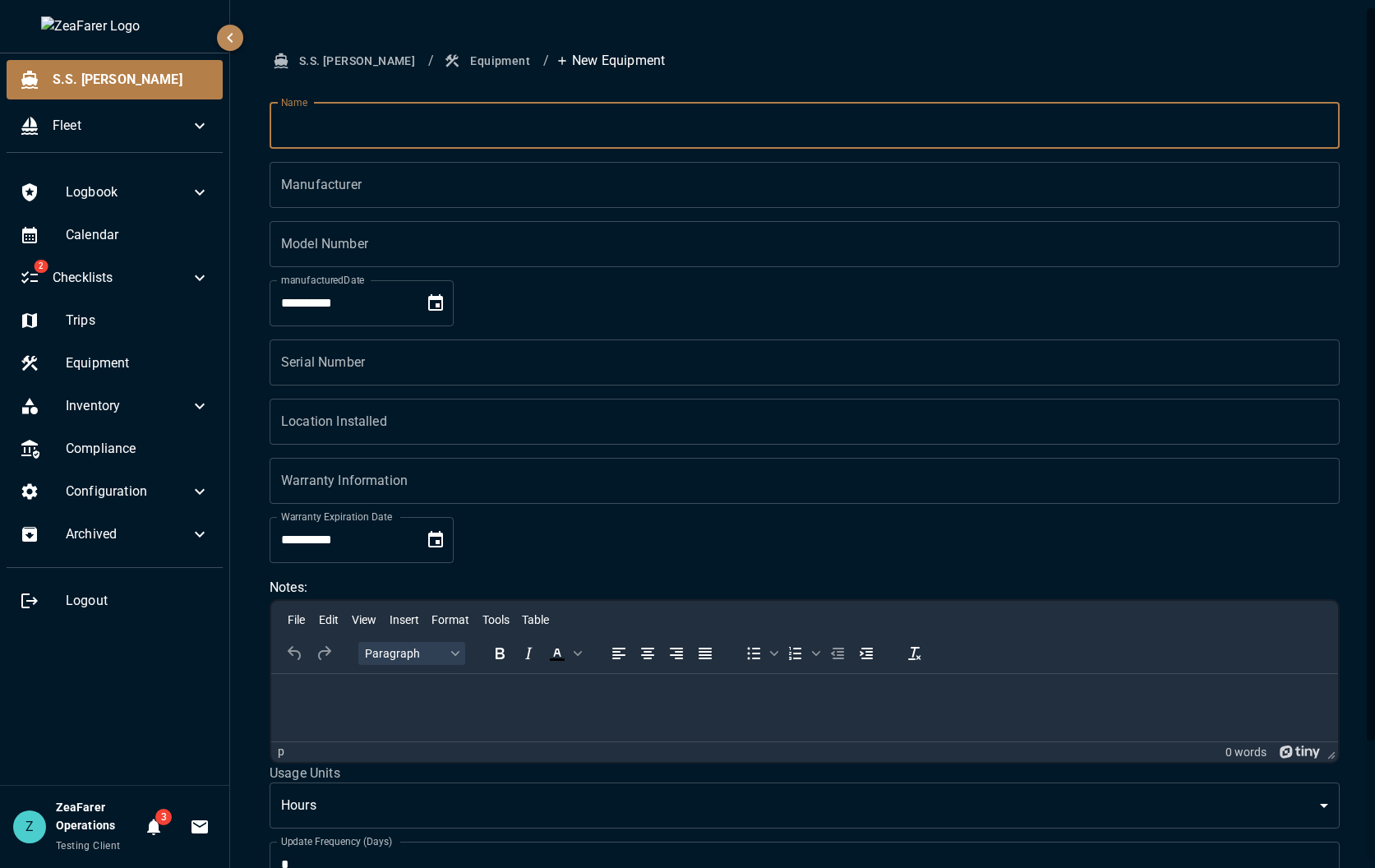
type input "**********"
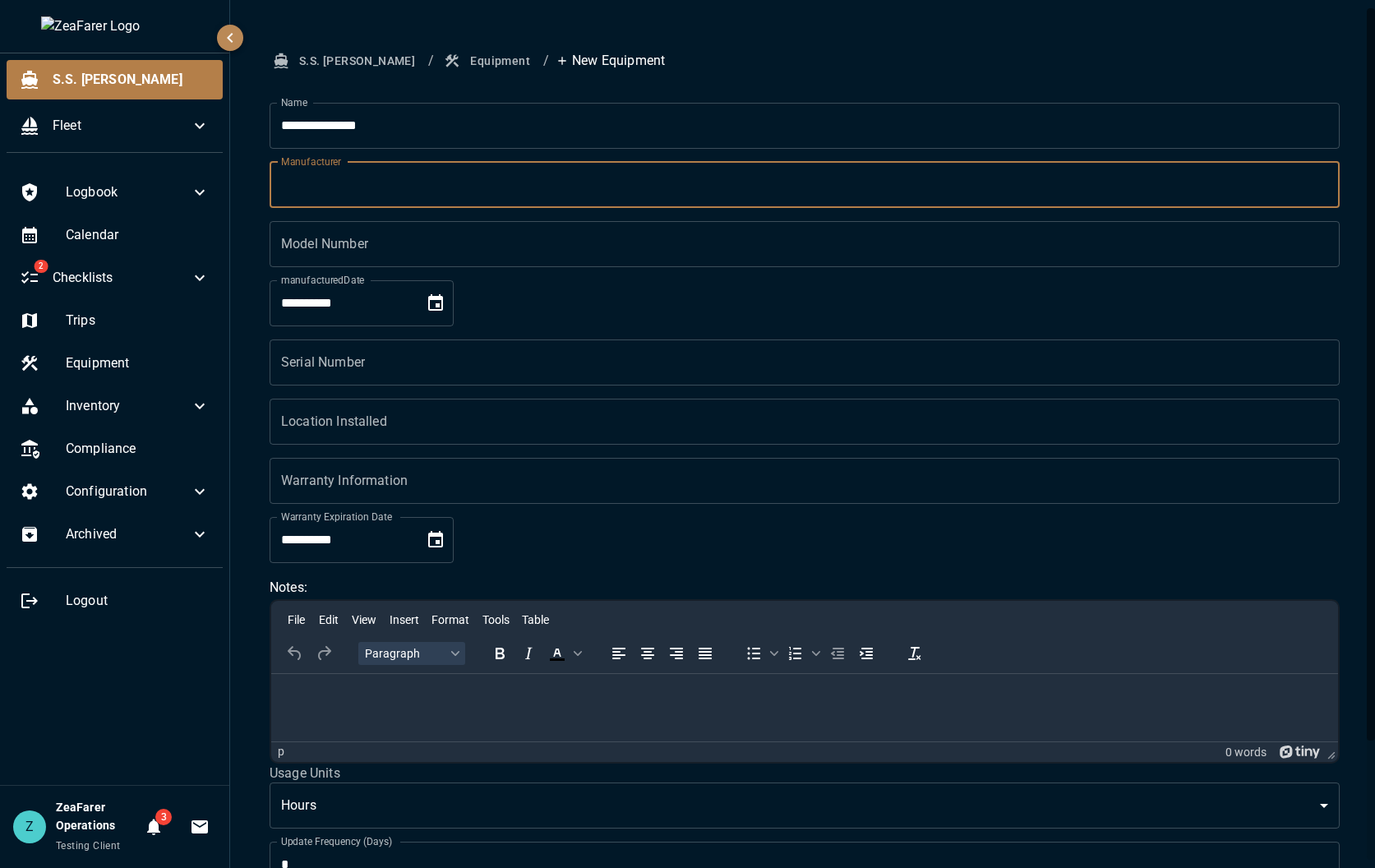
drag, startPoint x: 407, startPoint y: 180, endPoint x: 410, endPoint y: 193, distance: 13.3
click at [407, 180] on input "Manufacturer" at bounding box center [804, 185] width 1070 height 46
type input "********"
drag, startPoint x: 461, startPoint y: 245, endPoint x: 483, endPoint y: 323, distance: 81.0
click at [461, 245] on input "Model Number" at bounding box center [804, 244] width 1070 height 46
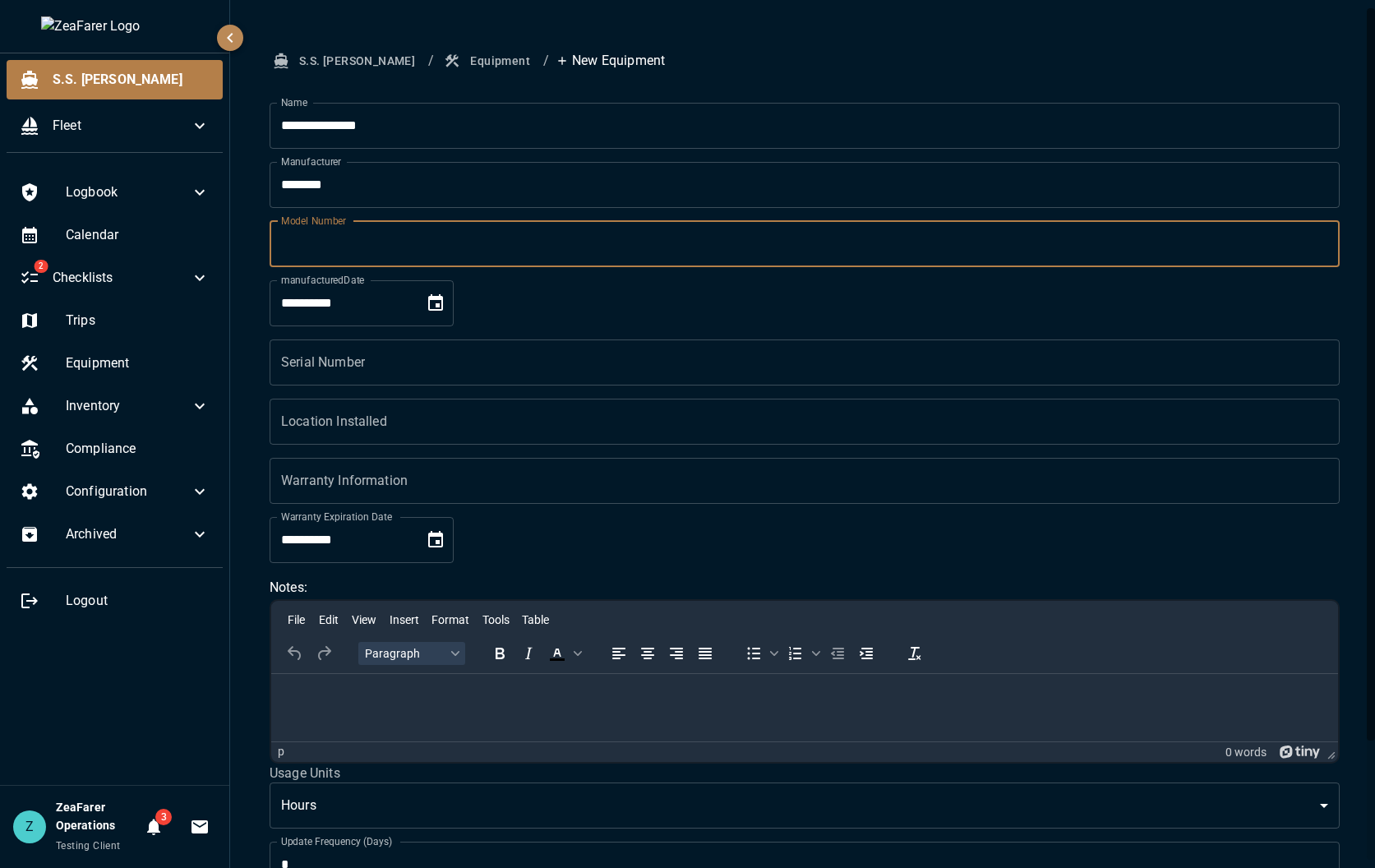
type input "*********"
click at [461, 369] on input "Serial Number" at bounding box center [804, 362] width 1070 height 46
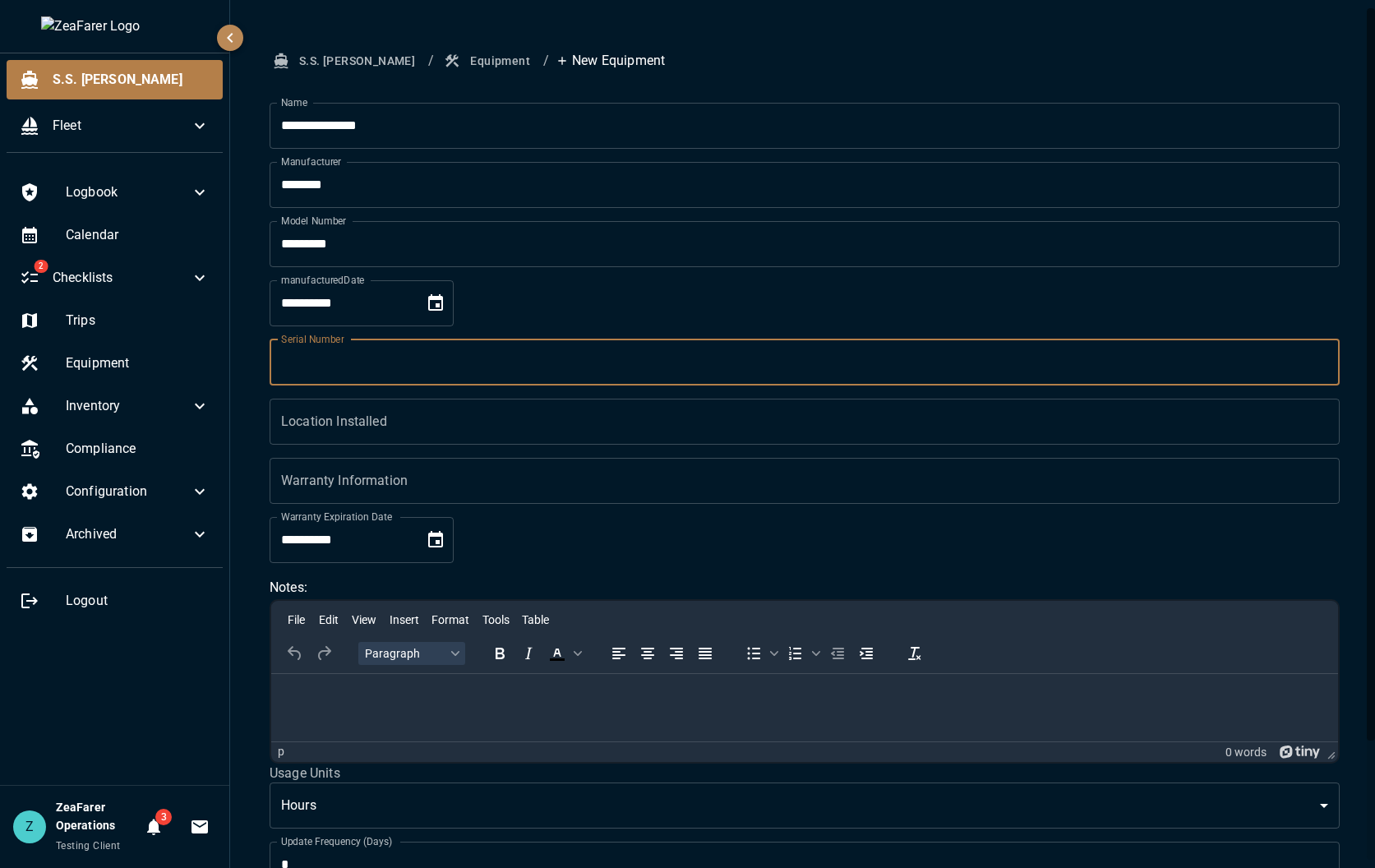
type input "**********"
click at [380, 471] on div "Warranty Information Warranty Information" at bounding box center [804, 481] width 1070 height 46
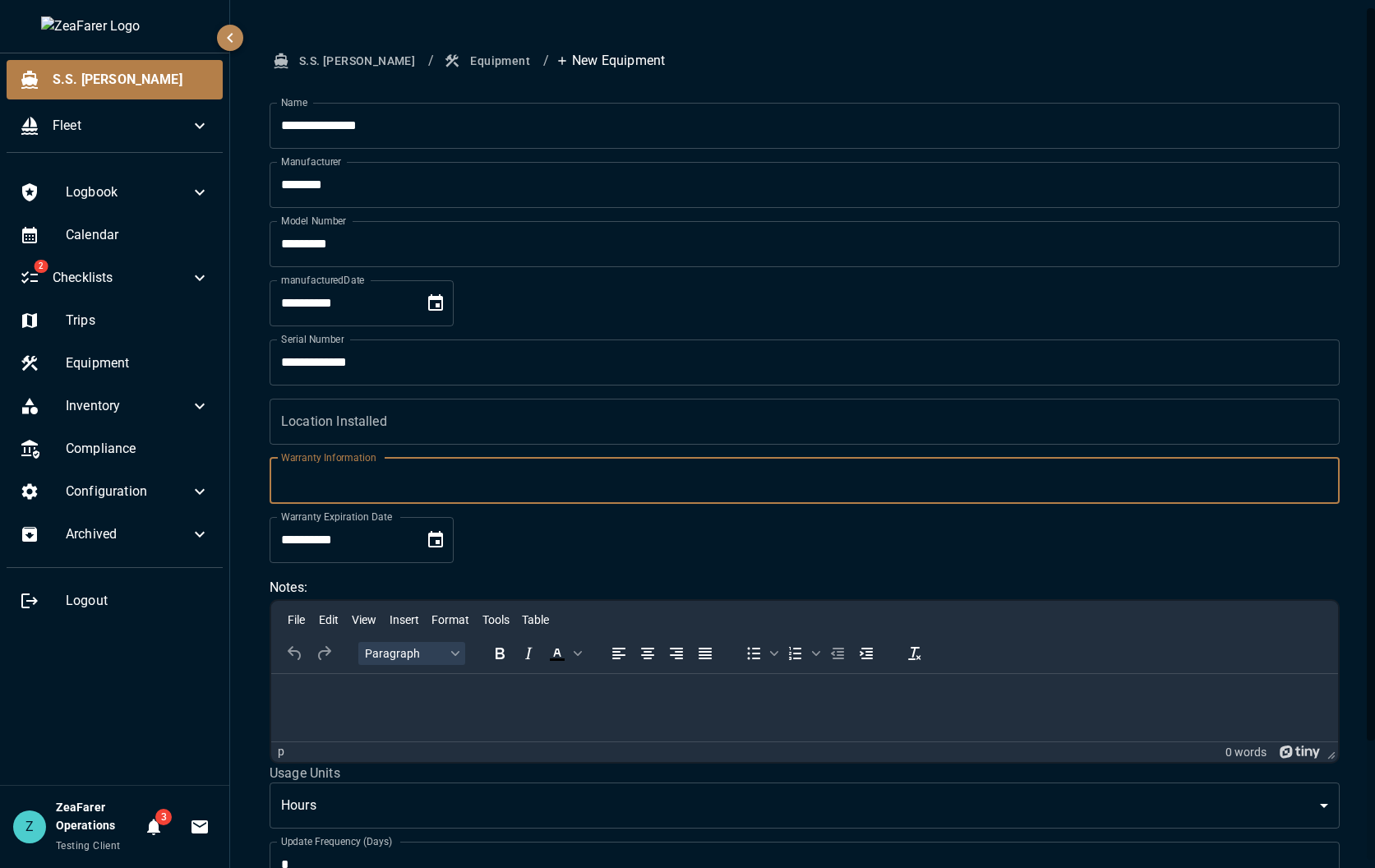
type input "**********"
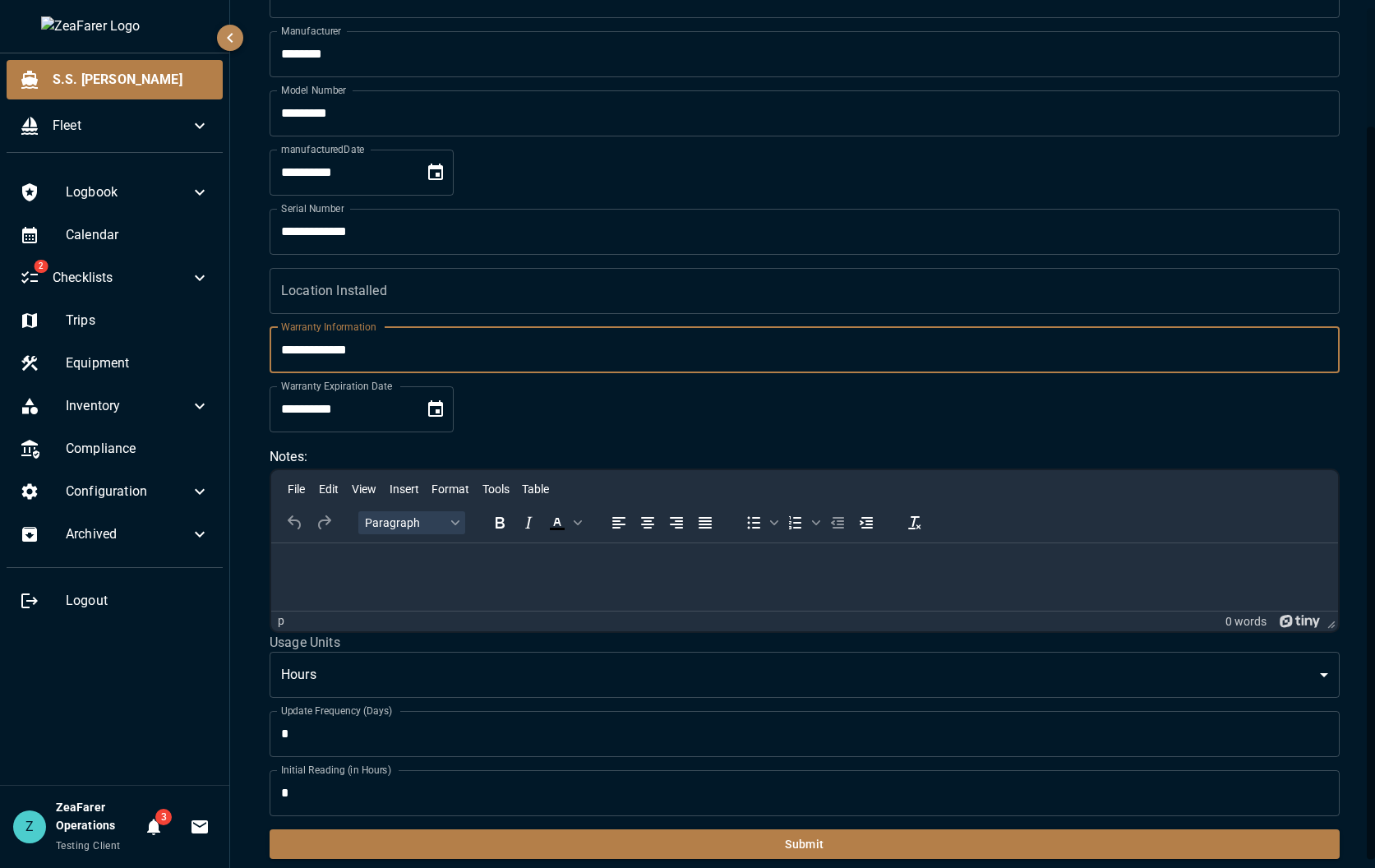
scroll to position [141, 0]
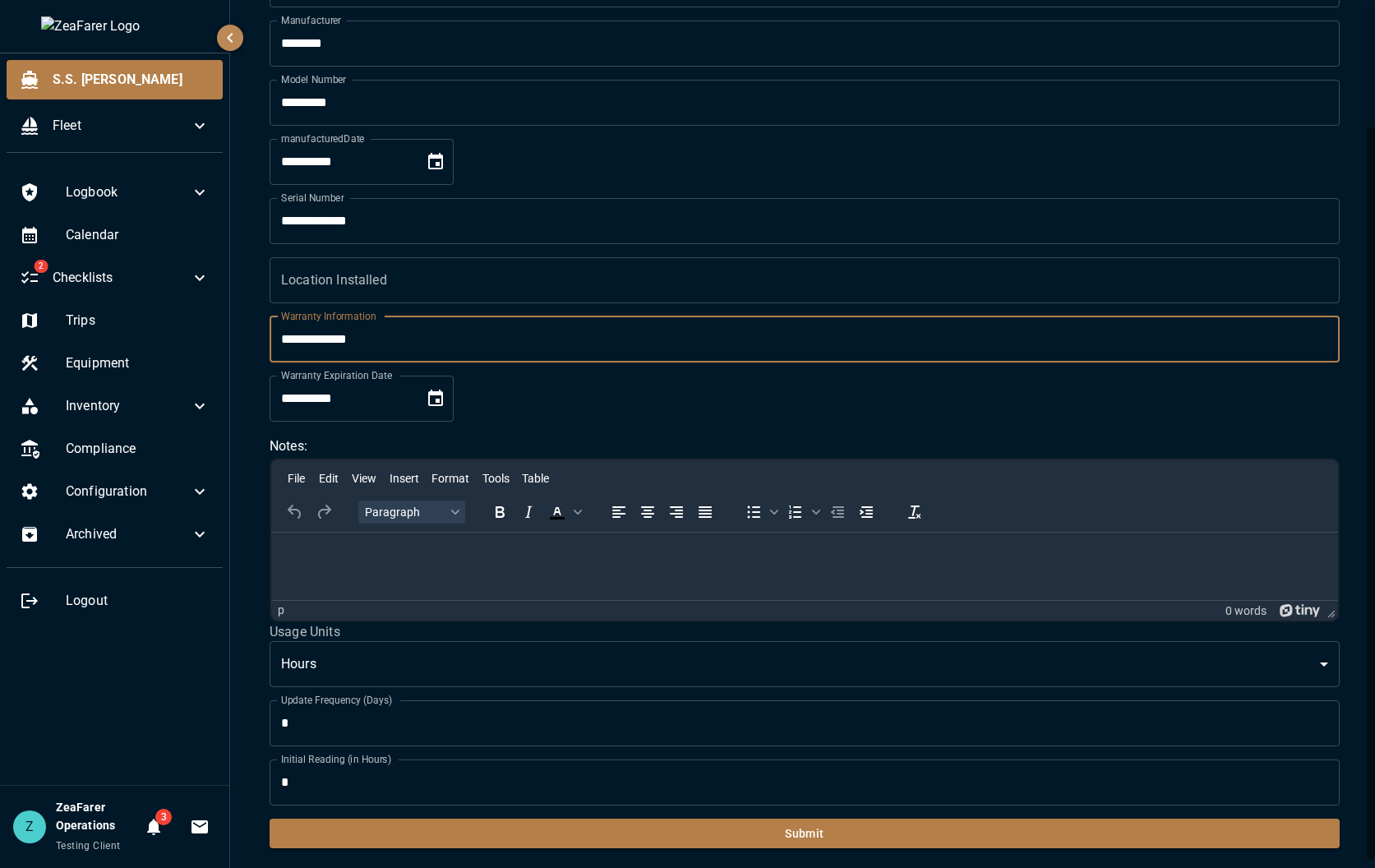
click at [387, 628] on label "Usage Units" at bounding box center [804, 631] width 1070 height 19
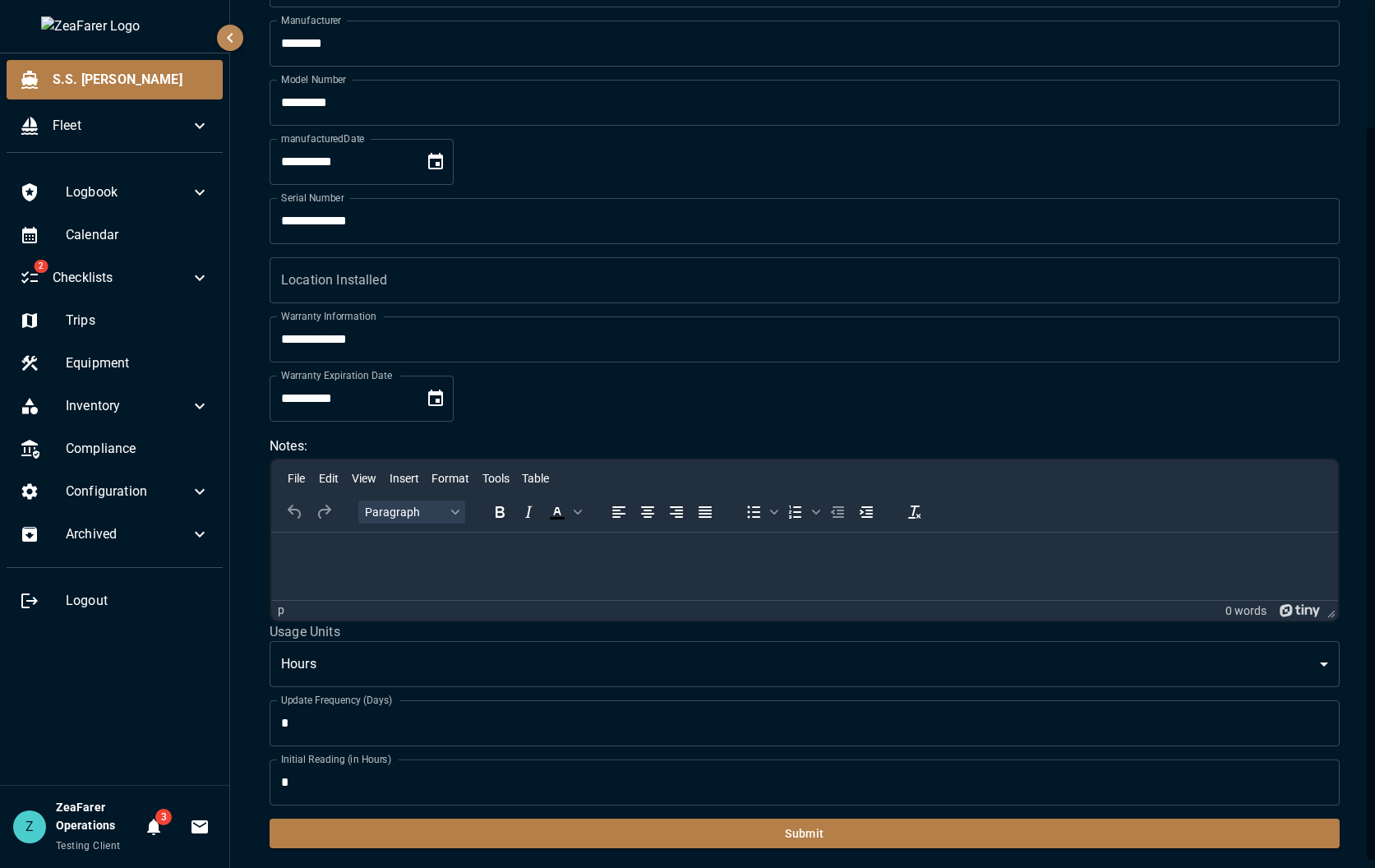
click at [358, 575] on html at bounding box center [804, 553] width 1067 height 42
click at [476, 573] on html "********" at bounding box center [804, 553] width 1067 height 42
click at [382, 665] on body "**********" at bounding box center [688, 434] width 1375 height 868
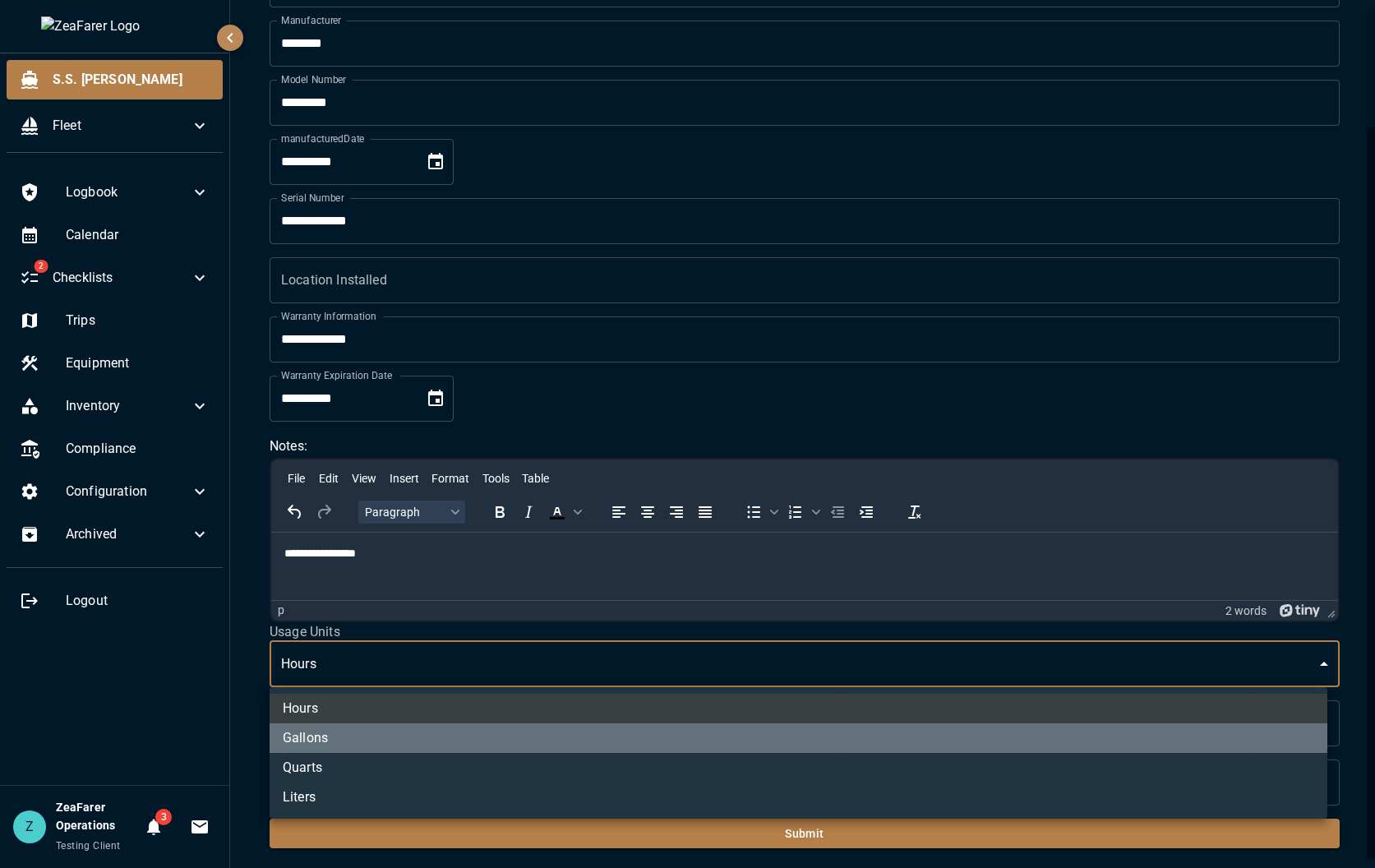
click at [382, 747] on li "Gallons" at bounding box center [798, 738] width 1057 height 30
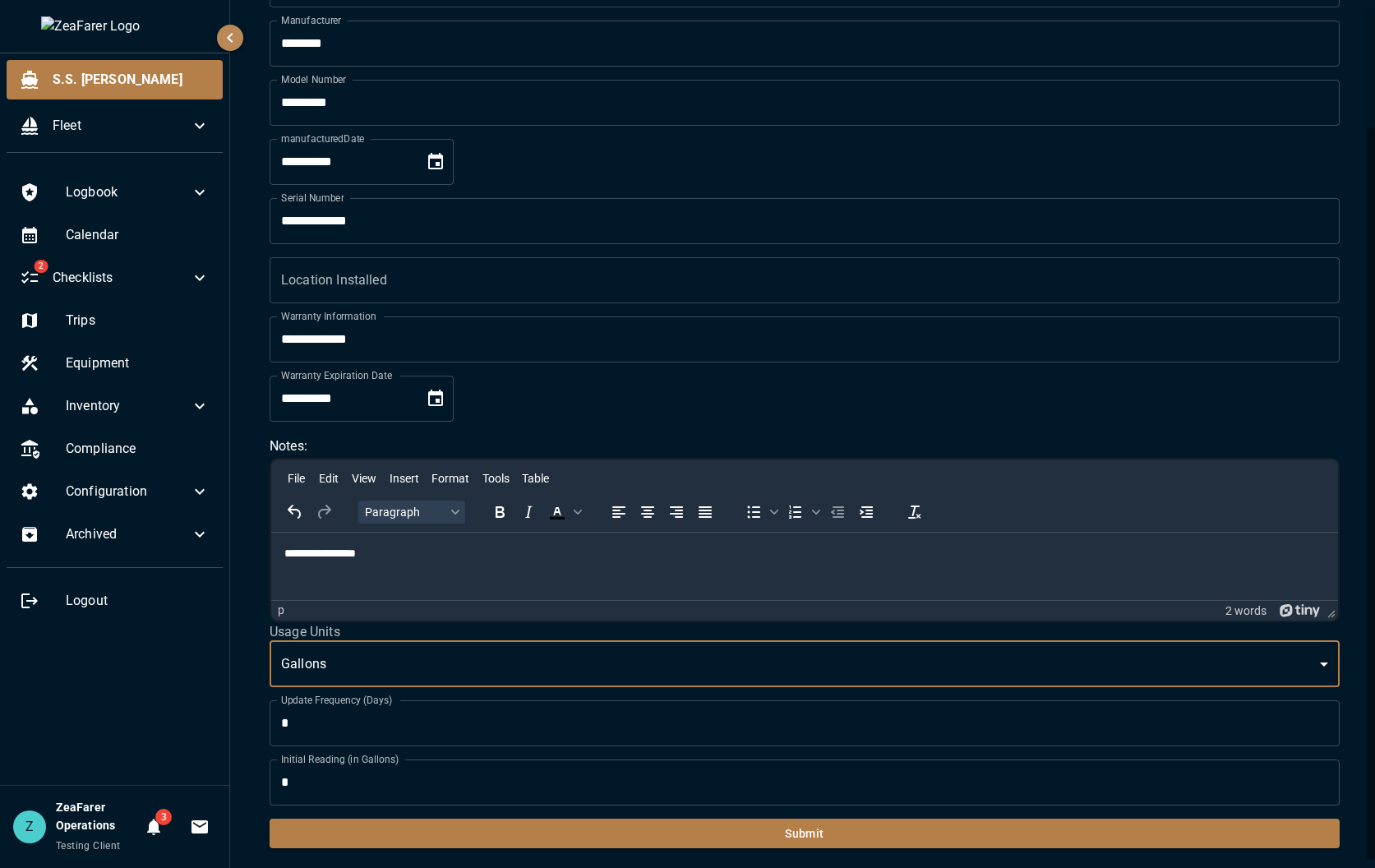
click at [349, 655] on body "**********" at bounding box center [688, 434] width 1375 height 868
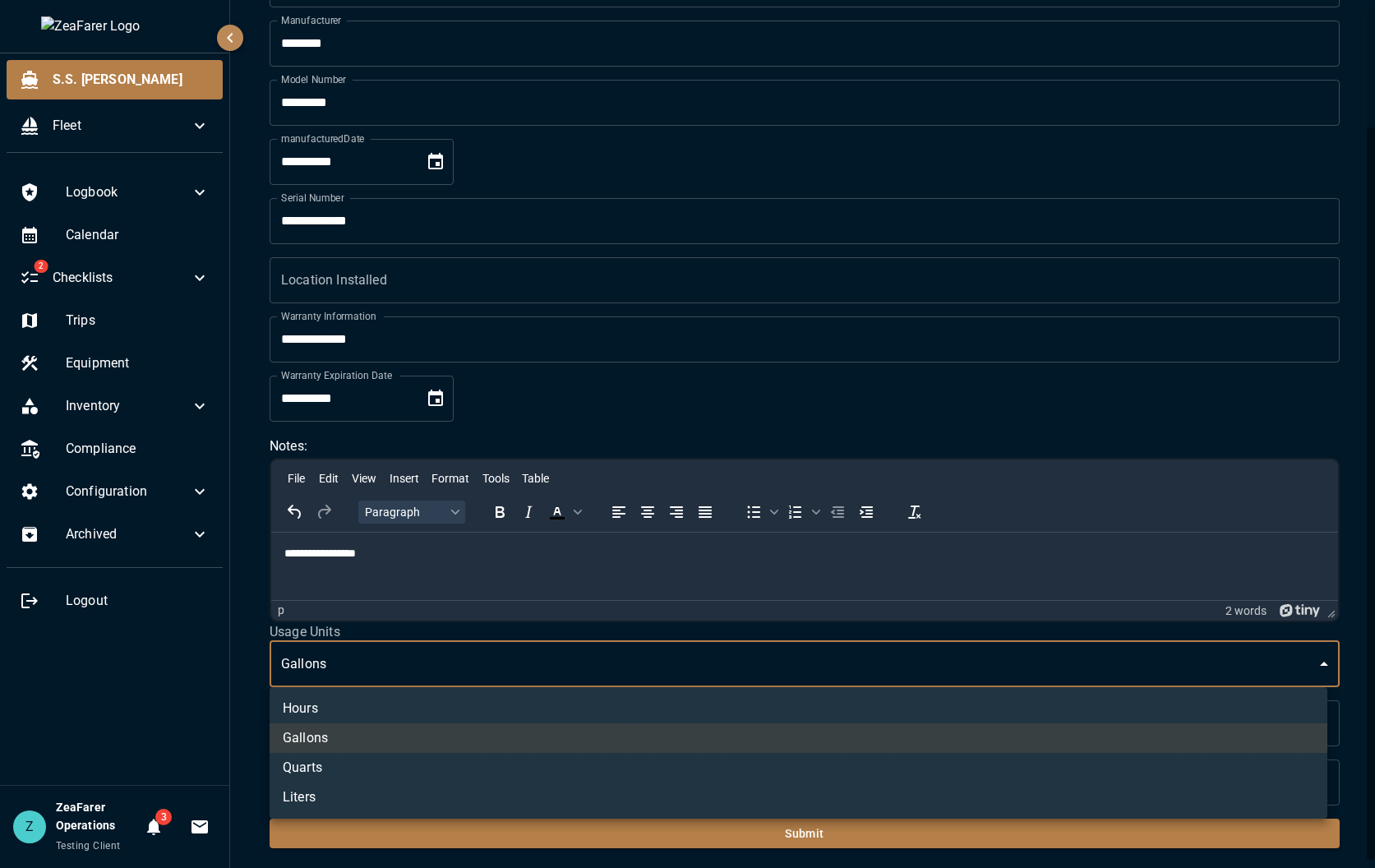
click at [328, 717] on li "Hours" at bounding box center [798, 708] width 1057 height 30
type input "*****"
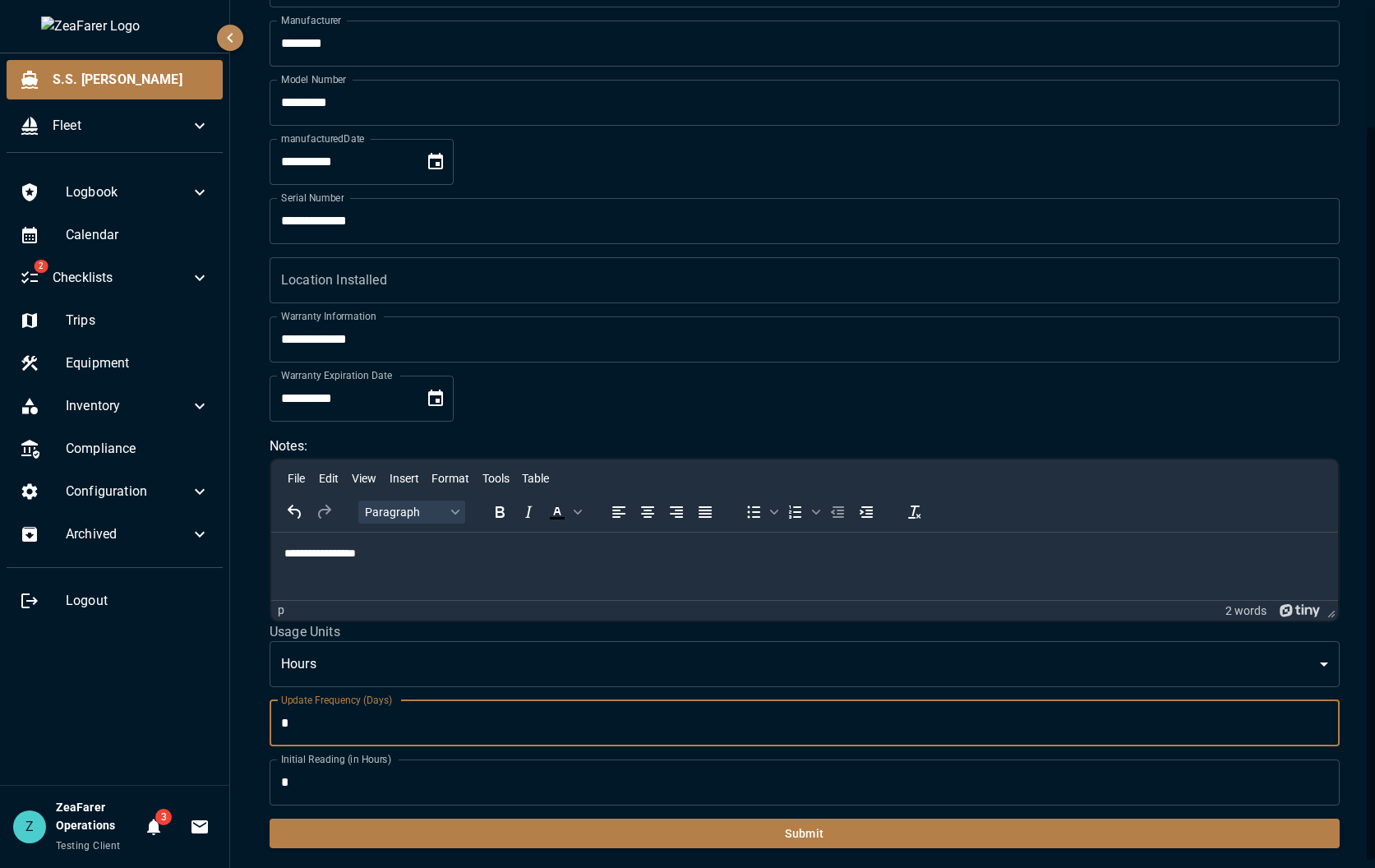
click at [328, 717] on input "*" at bounding box center [804, 723] width 1070 height 46
type input "**"
click at [351, 797] on input "*" at bounding box center [804, 782] width 1070 height 46
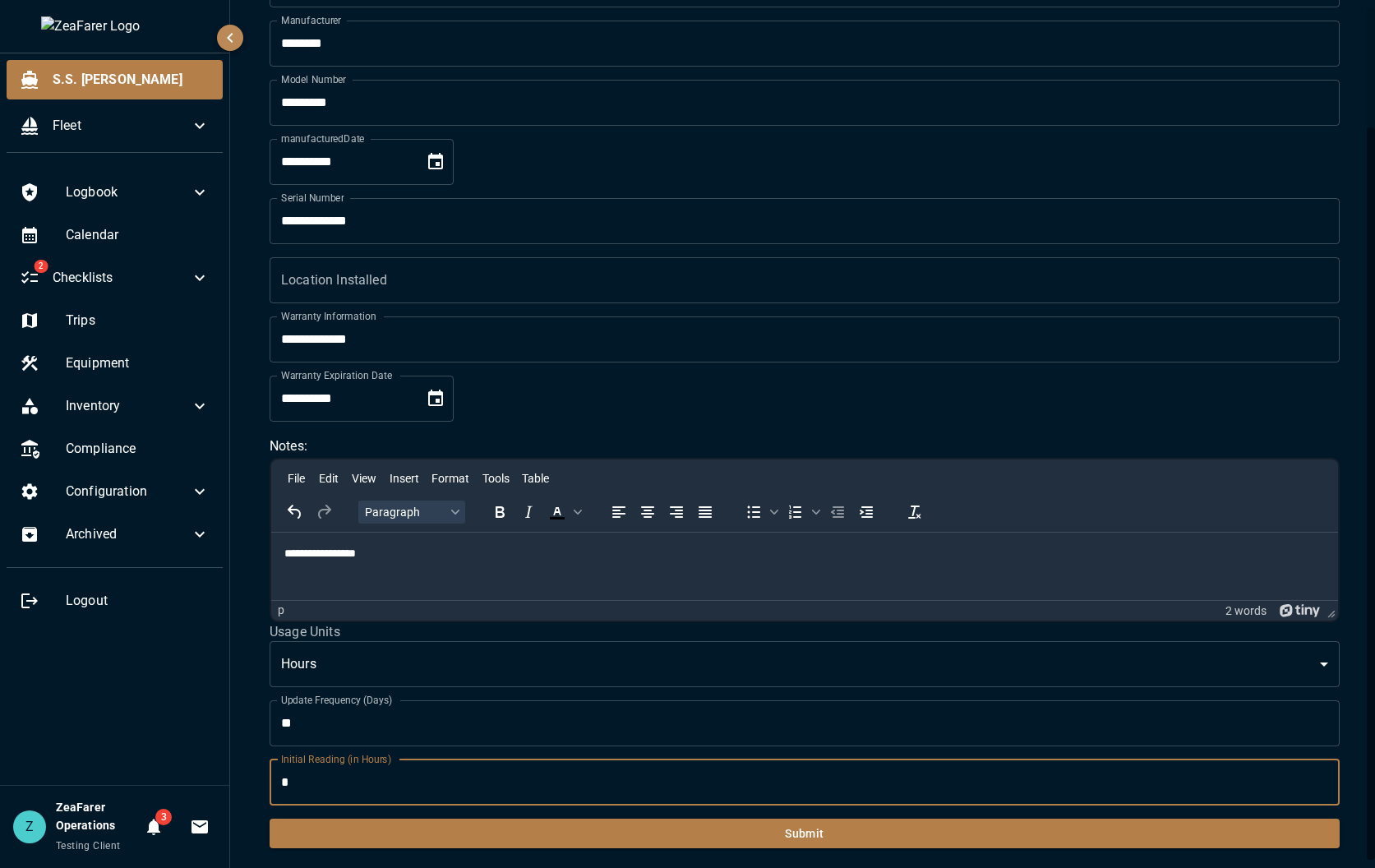
click at [351, 797] on input "*" at bounding box center [804, 782] width 1070 height 46
type input "***"
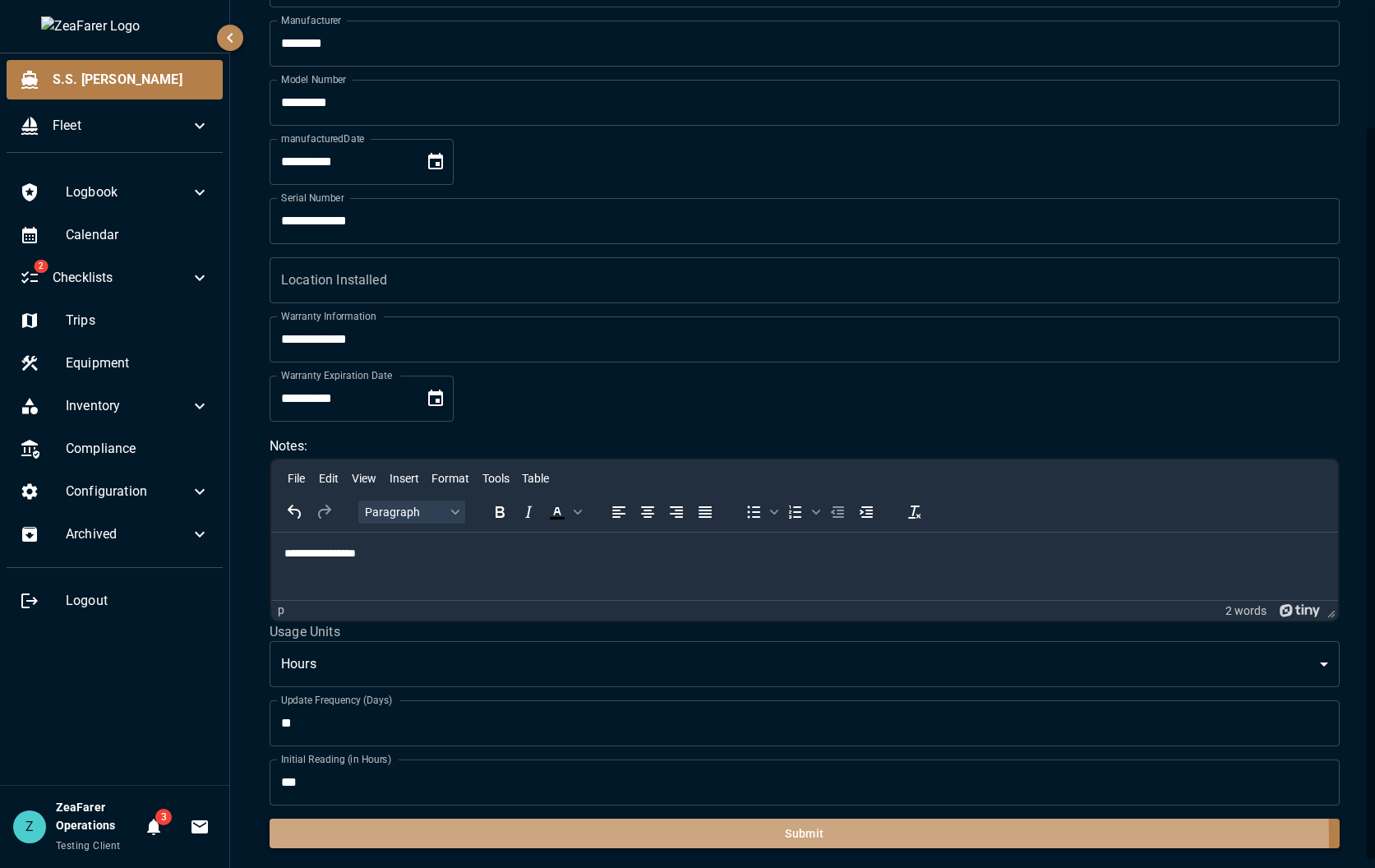
click at [500, 843] on button "Submit" at bounding box center [804, 834] width 1070 height 31
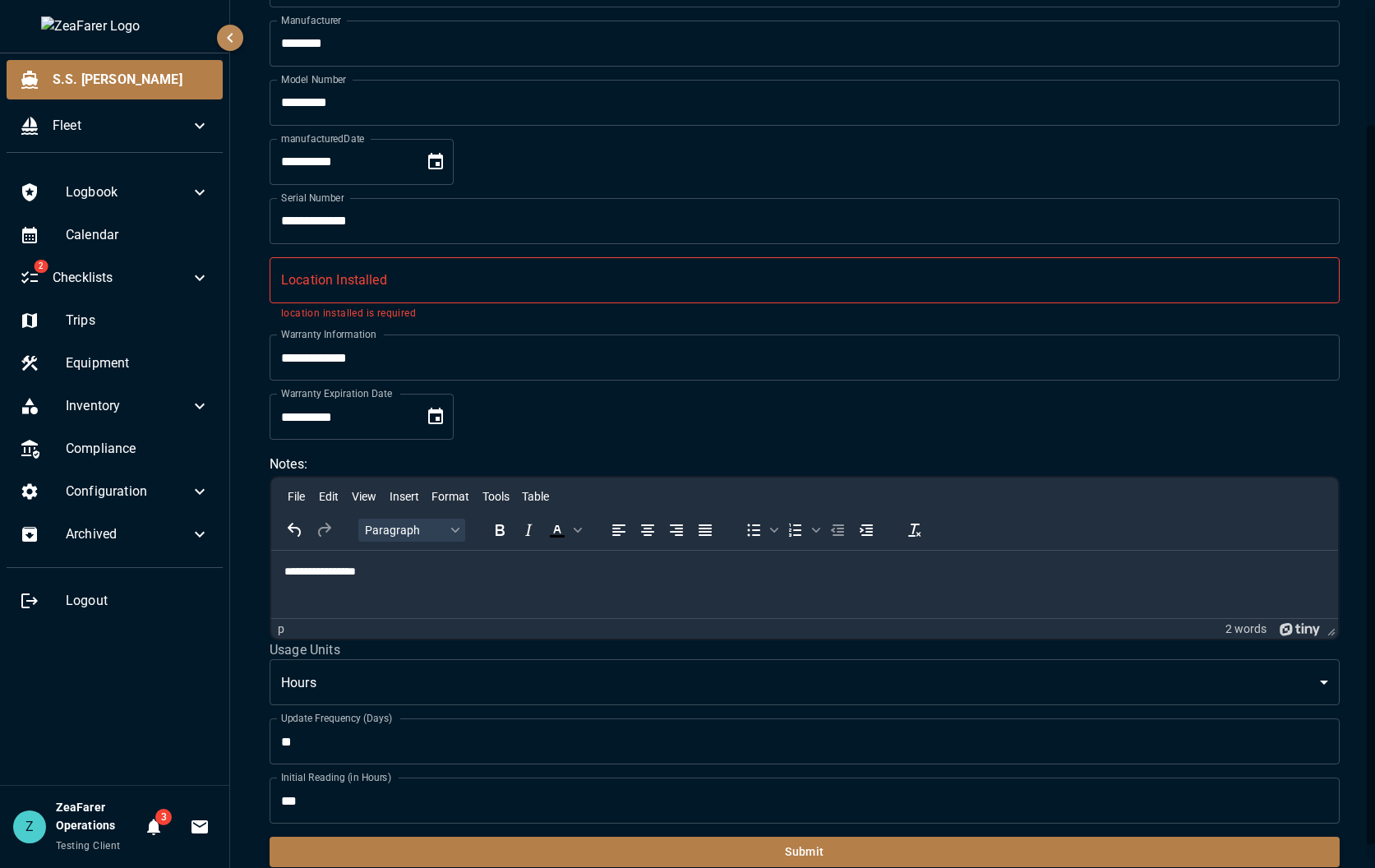
click at [327, 272] on div "Location Installed Location Installed location installed is required" at bounding box center [804, 289] width 1070 height 65
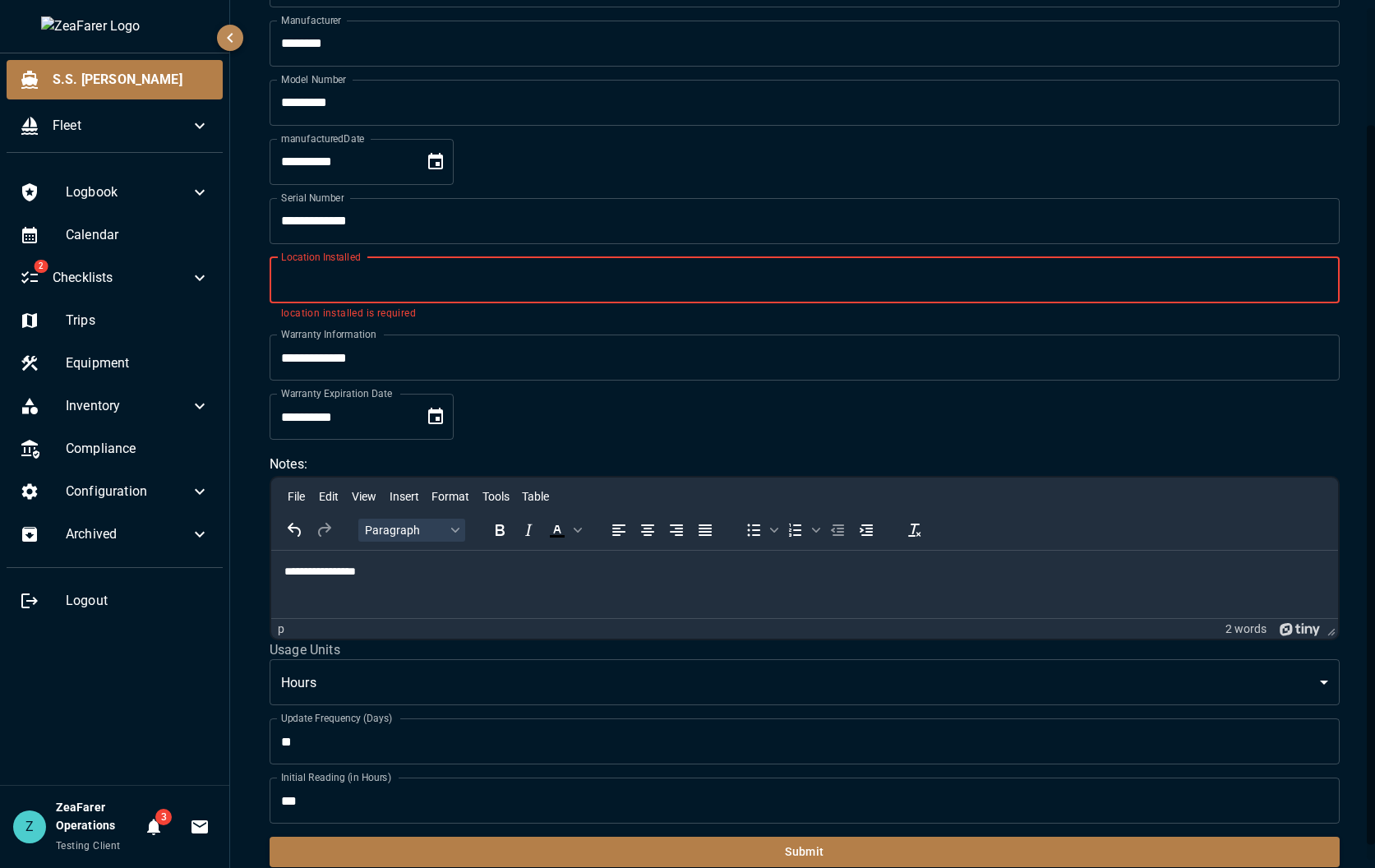
type input "********"
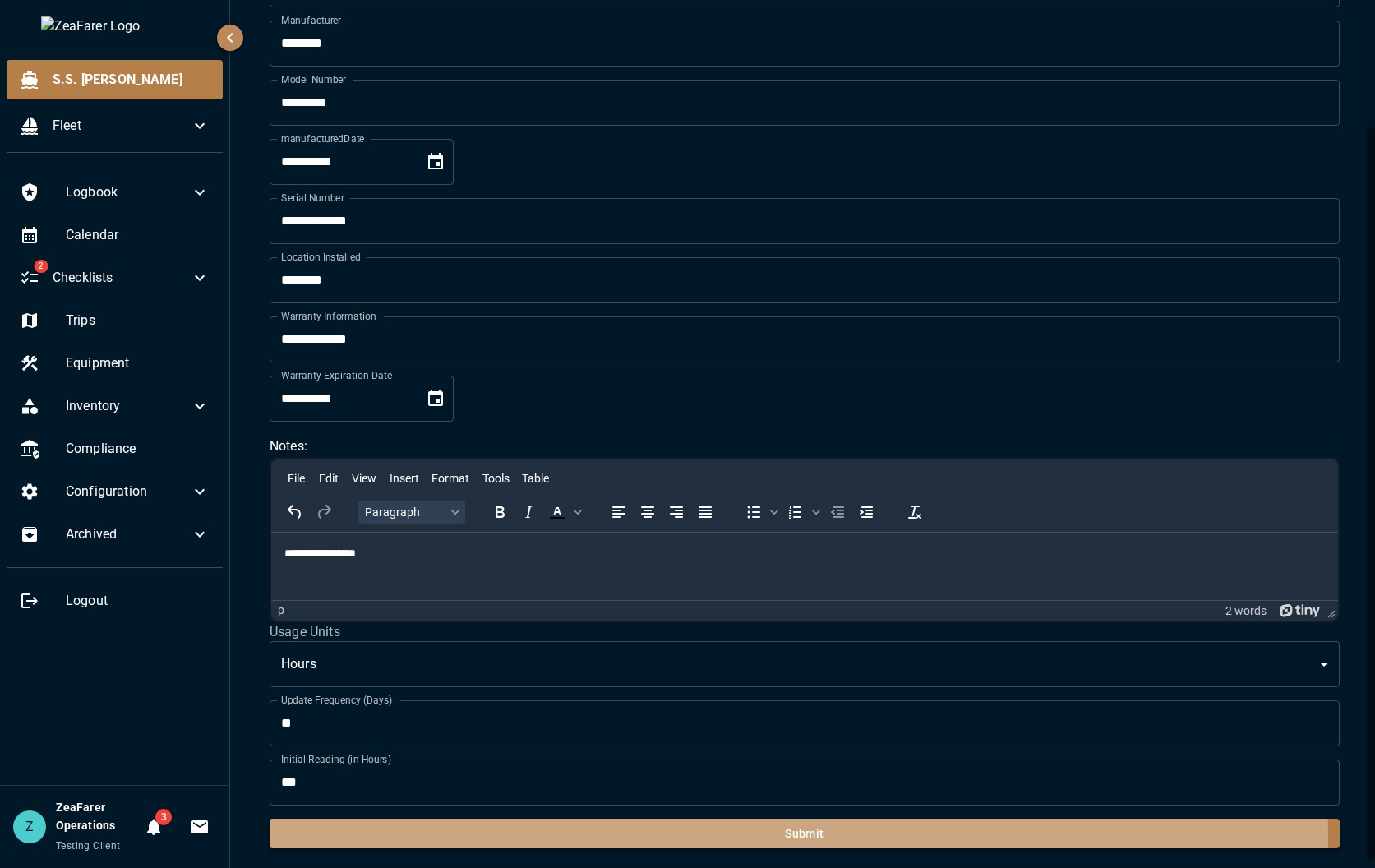
click at [605, 836] on button "Submit" at bounding box center [804, 834] width 1070 height 31
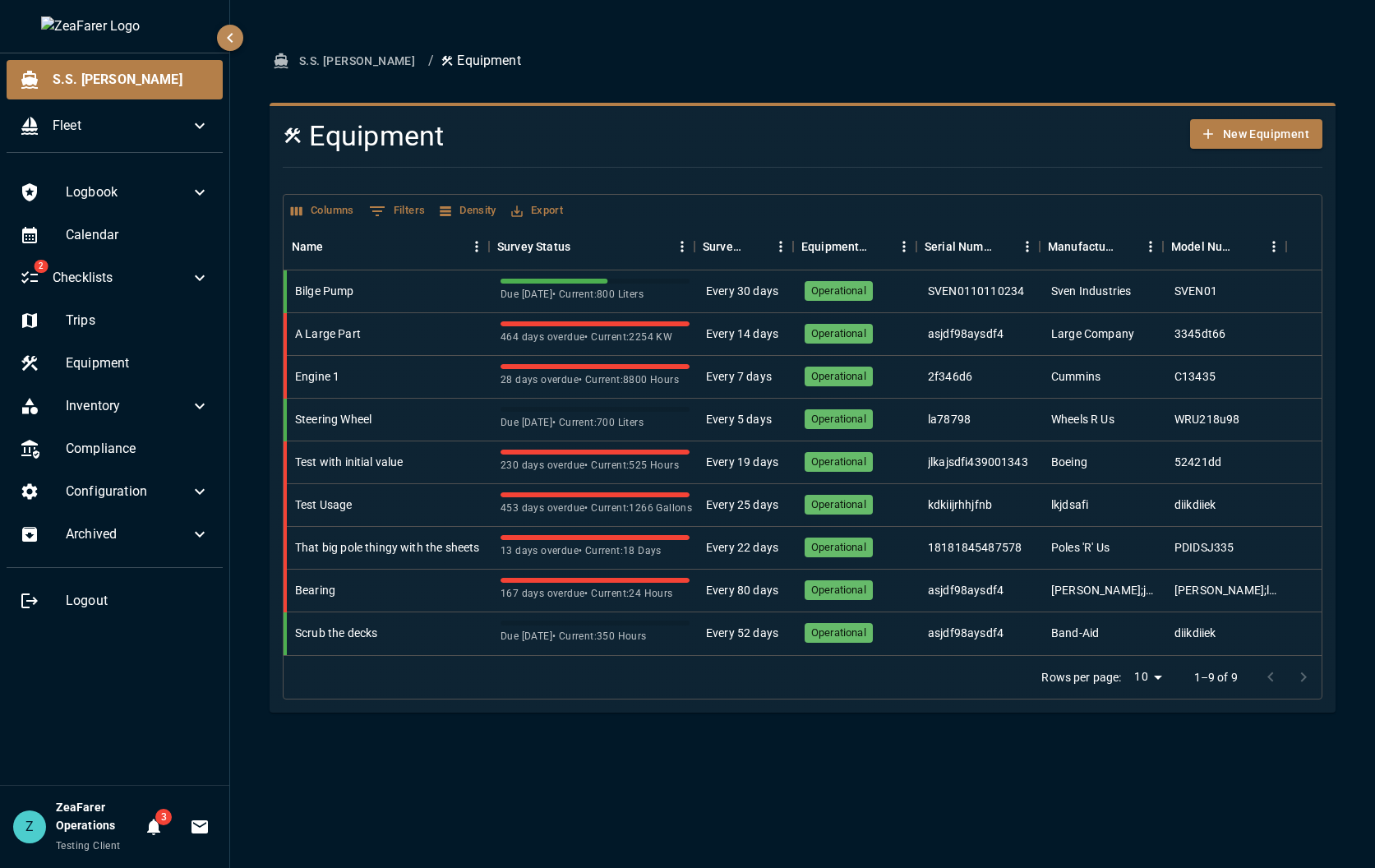
click at [729, 786] on div "S.S. [PERSON_NAME] / Equipment Equipment New Equipment Columns 0 Filters Densit…" at bounding box center [802, 434] width 1145 height 868
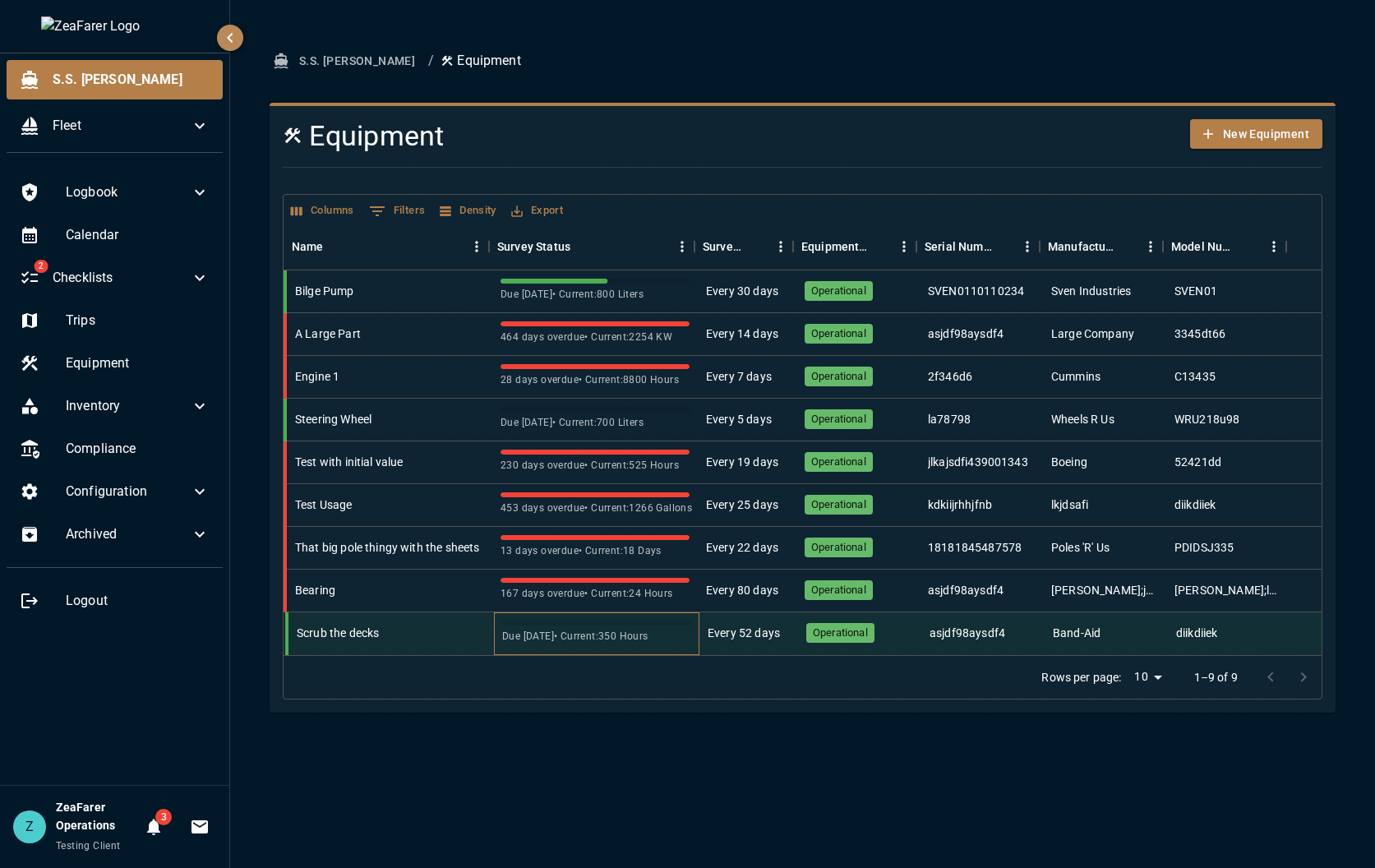
click at [604, 654] on div "Due [DATE] • Current: 350 Hours" at bounding box center [596, 633] width 205 height 42
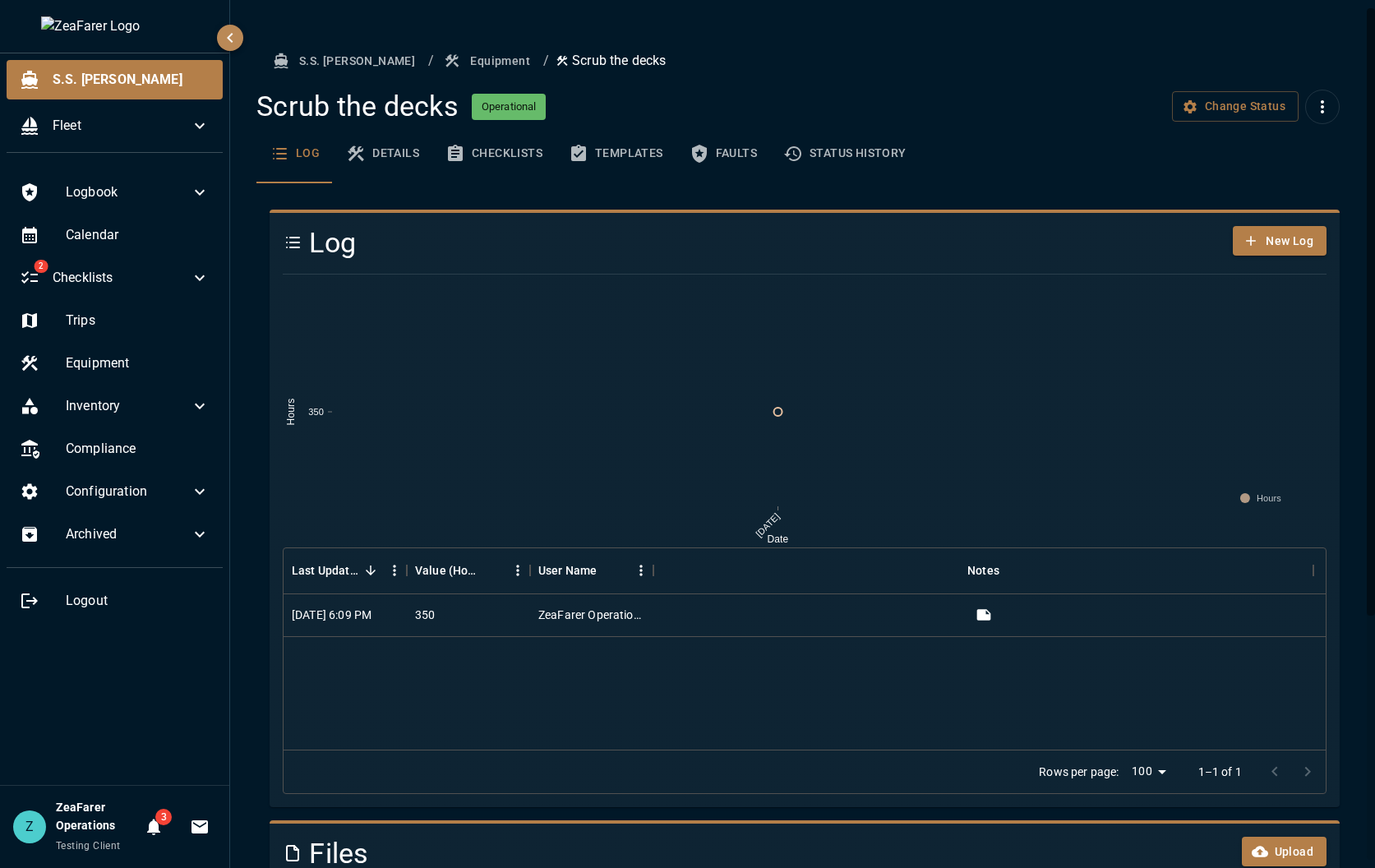
click at [1324, 96] on div "Change Status" at bounding box center [1256, 107] width 168 height 35
click at [1318, 105] on icon "More actions" at bounding box center [1323, 107] width 20 height 20
click at [1269, 155] on span "Delete Equipment" at bounding box center [1260, 145] width 104 height 20
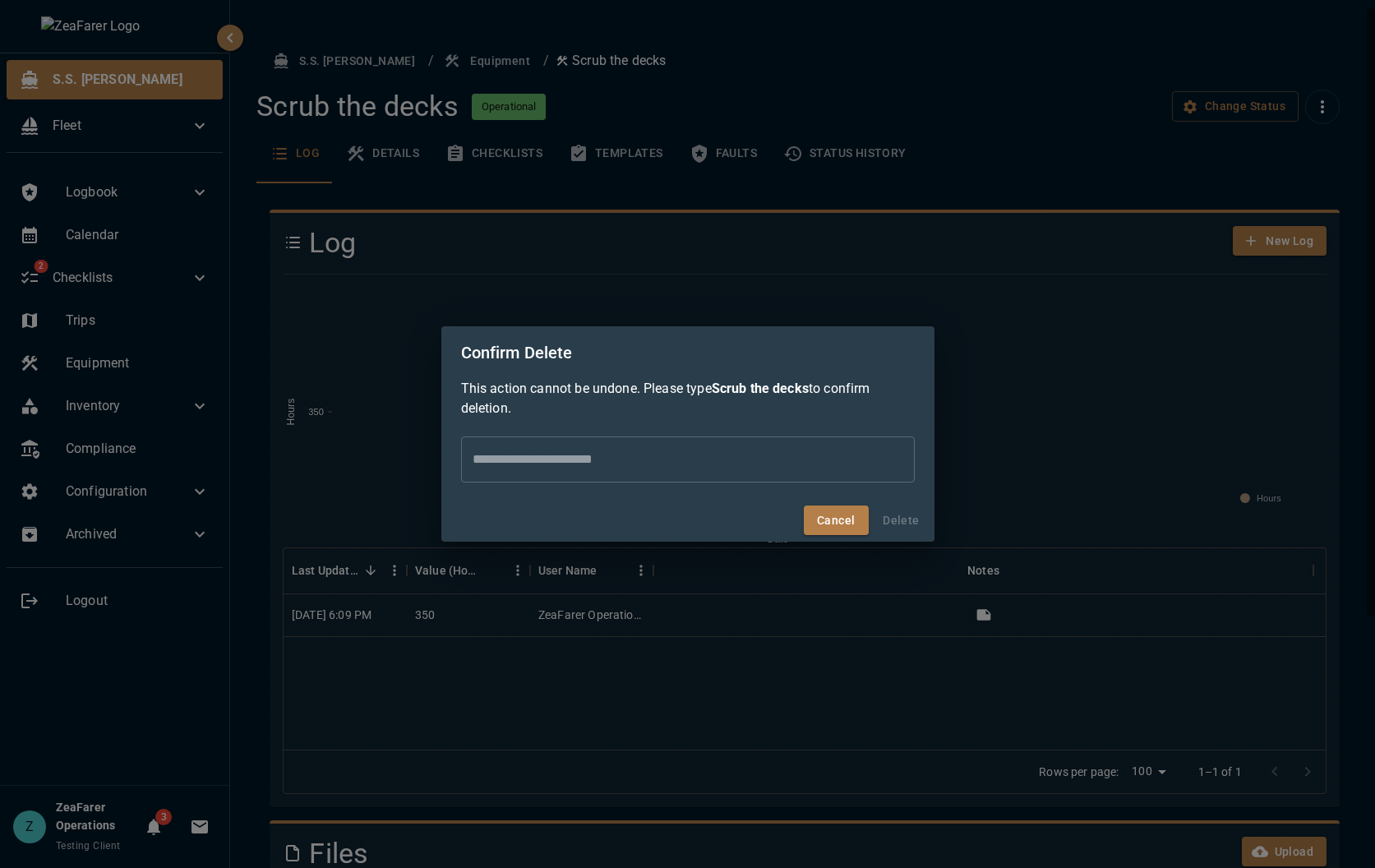
click at [577, 491] on div "This action cannot be undone. Please type Scrub the decks to confirm deletion. ​" at bounding box center [688, 439] width 493 height 120
click at [589, 471] on input "text" at bounding box center [688, 459] width 454 height 46
click at [711, 466] on input "**********" at bounding box center [688, 459] width 454 height 46
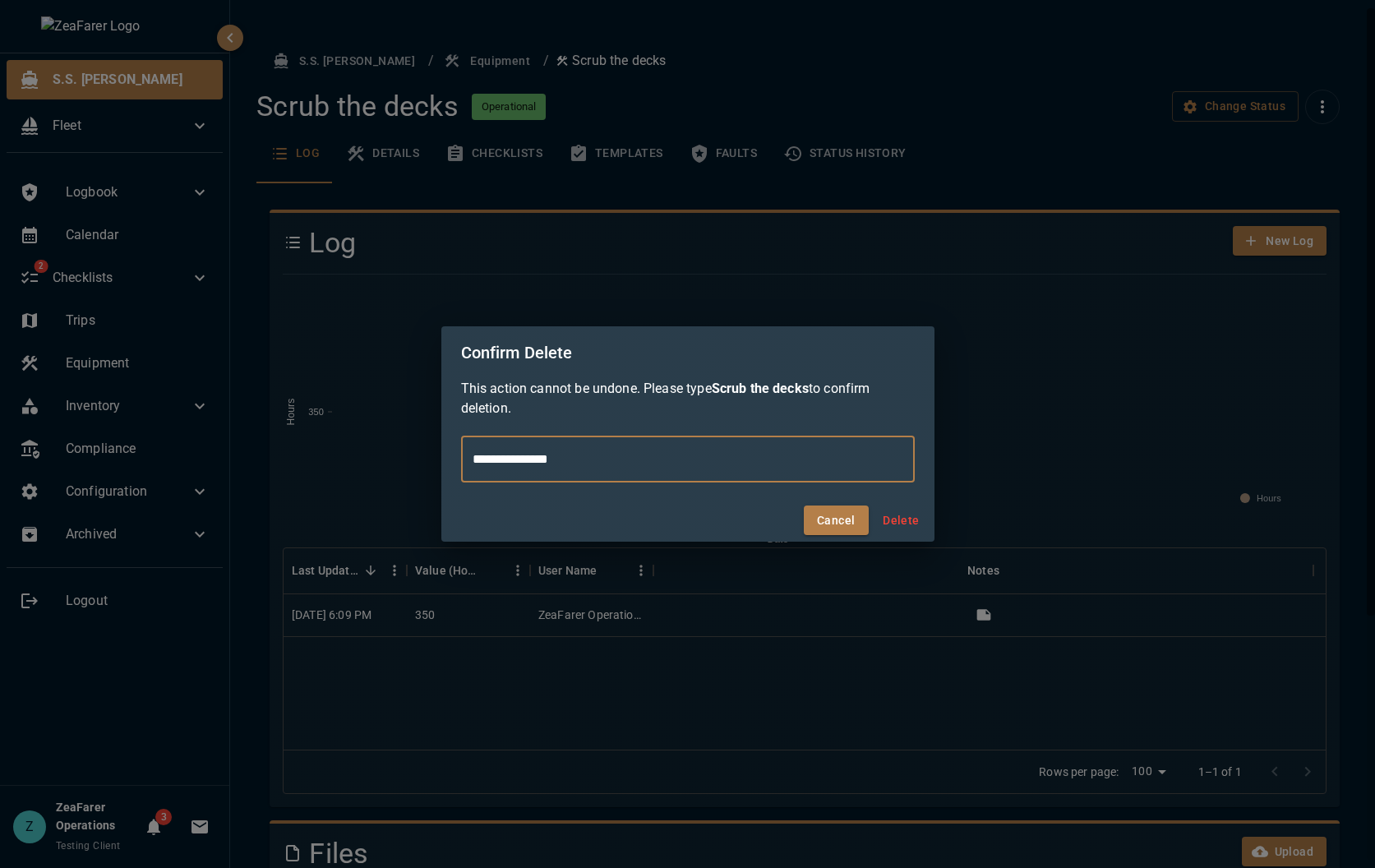
type input "**********"
click at [916, 525] on button "Delete" at bounding box center [901, 520] width 52 height 31
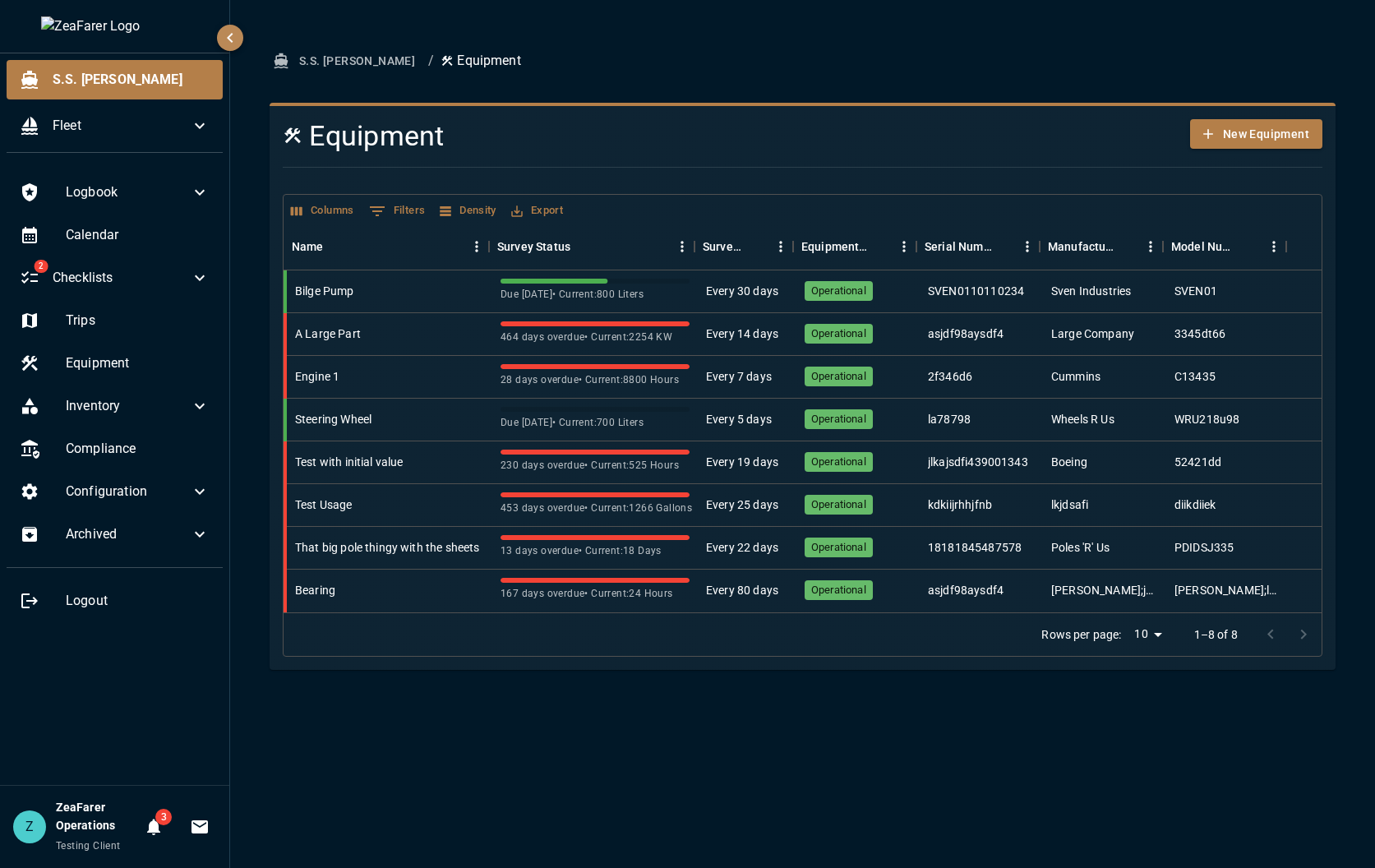
click at [354, 742] on div "S.S. [PERSON_NAME] / Equipment Equipment New Equipment Columns 0 Filters Densit…" at bounding box center [802, 434] width 1145 height 868
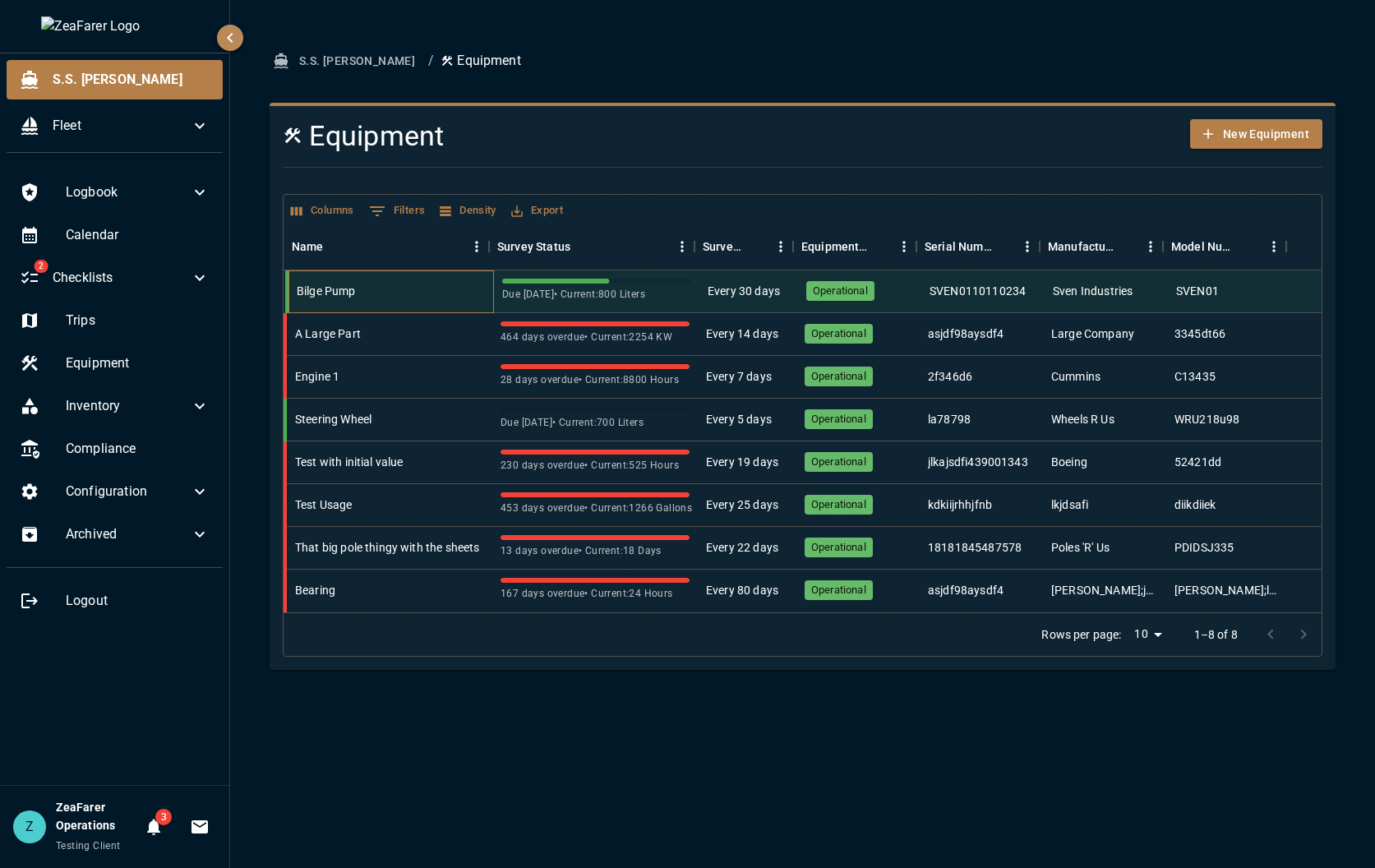
click at [369, 299] on div "Bilge Pump" at bounding box center [391, 291] width 205 height 42
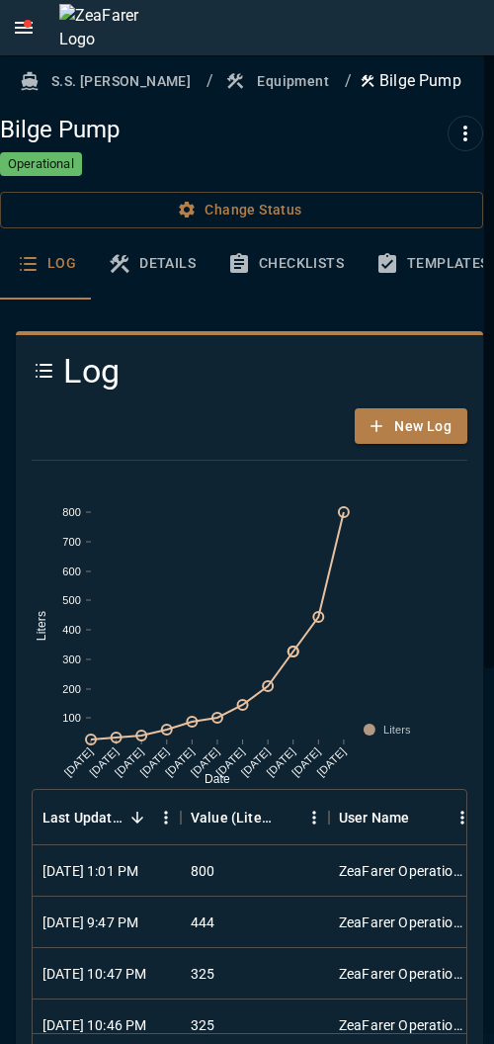
click at [317, 136] on div "Bilge Pump Operational" at bounding box center [241, 146] width 483 height 61
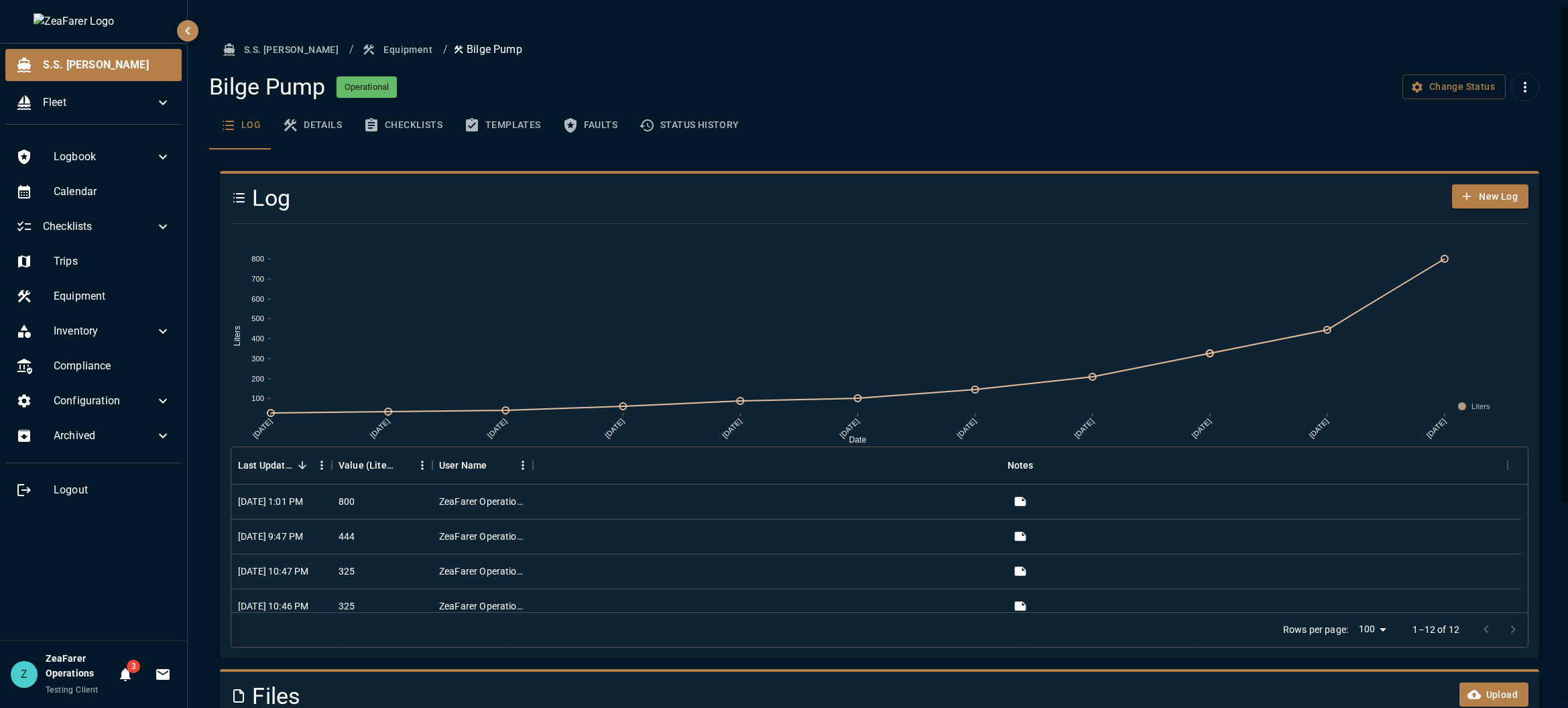
click at [254, 157] on div "Log New Log [DATE] [DATE] [DATE] [DATE] [DATE] [DATE] [DATE] [DATE] [DATE] [DAT…" at bounding box center [874, 552] width 1330 height 806
